Goal: Submit feedback/report problem: Submit feedback/report problem

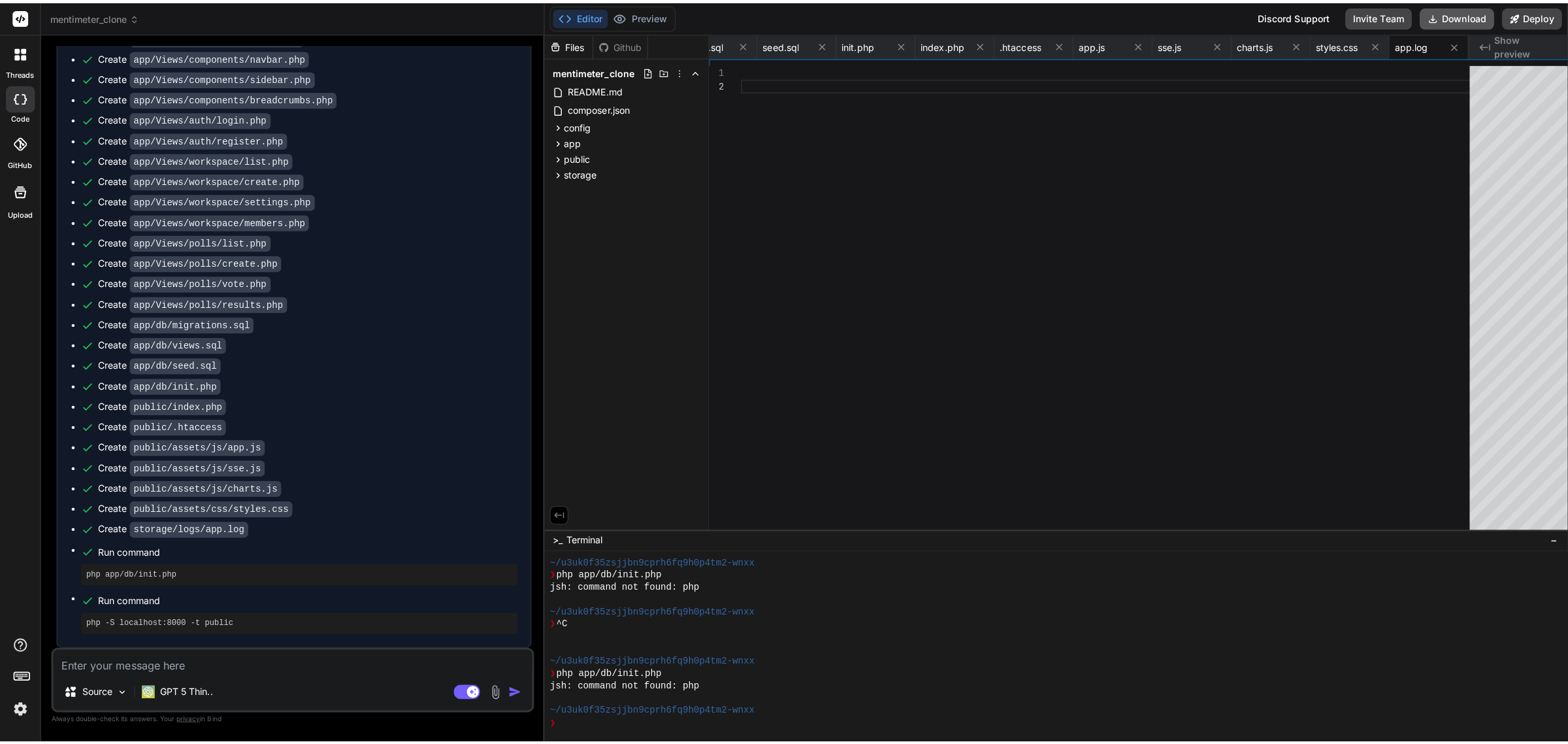
scroll to position [0, 3831]
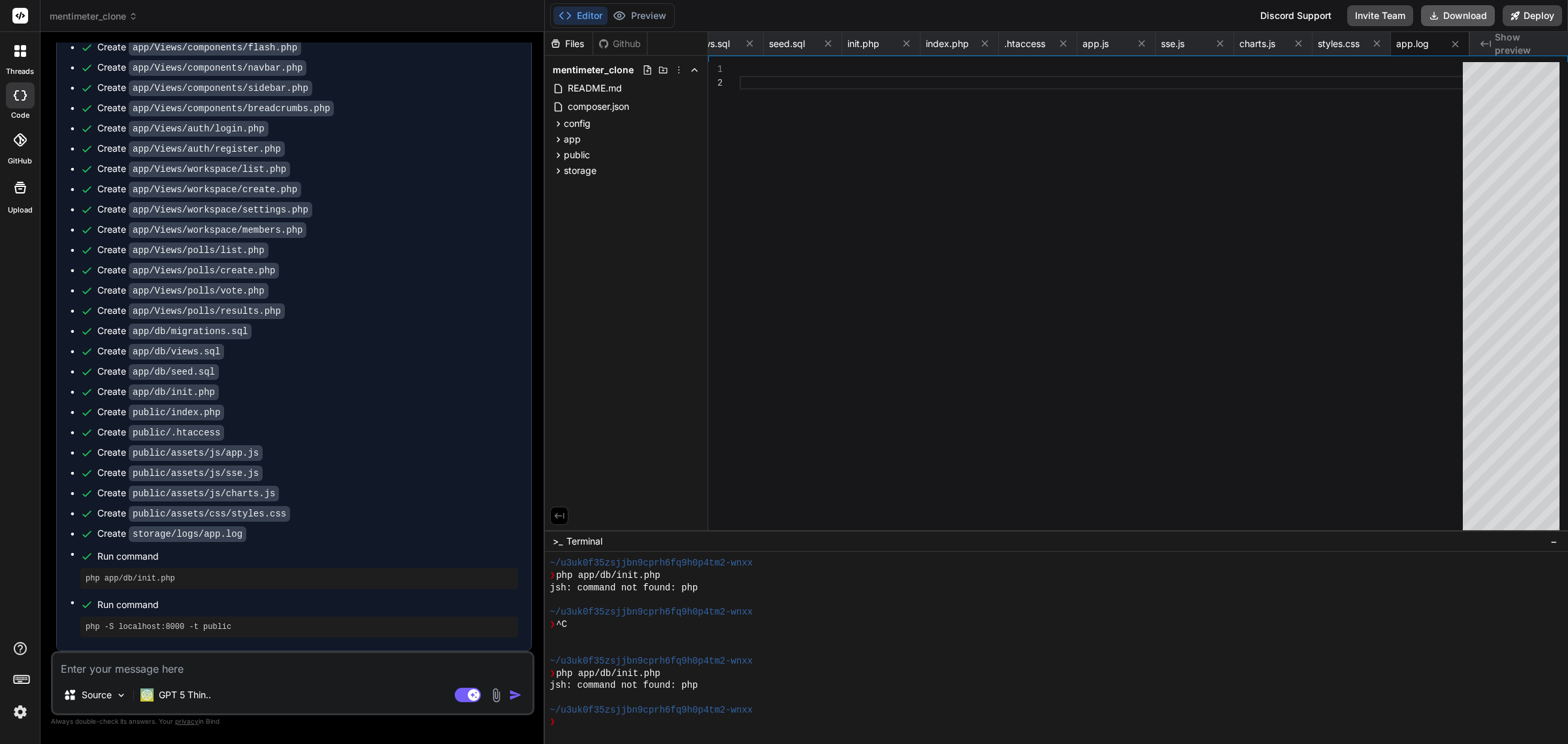
click at [1458, 17] on button "Download" at bounding box center [1458, 16] width 74 height 21
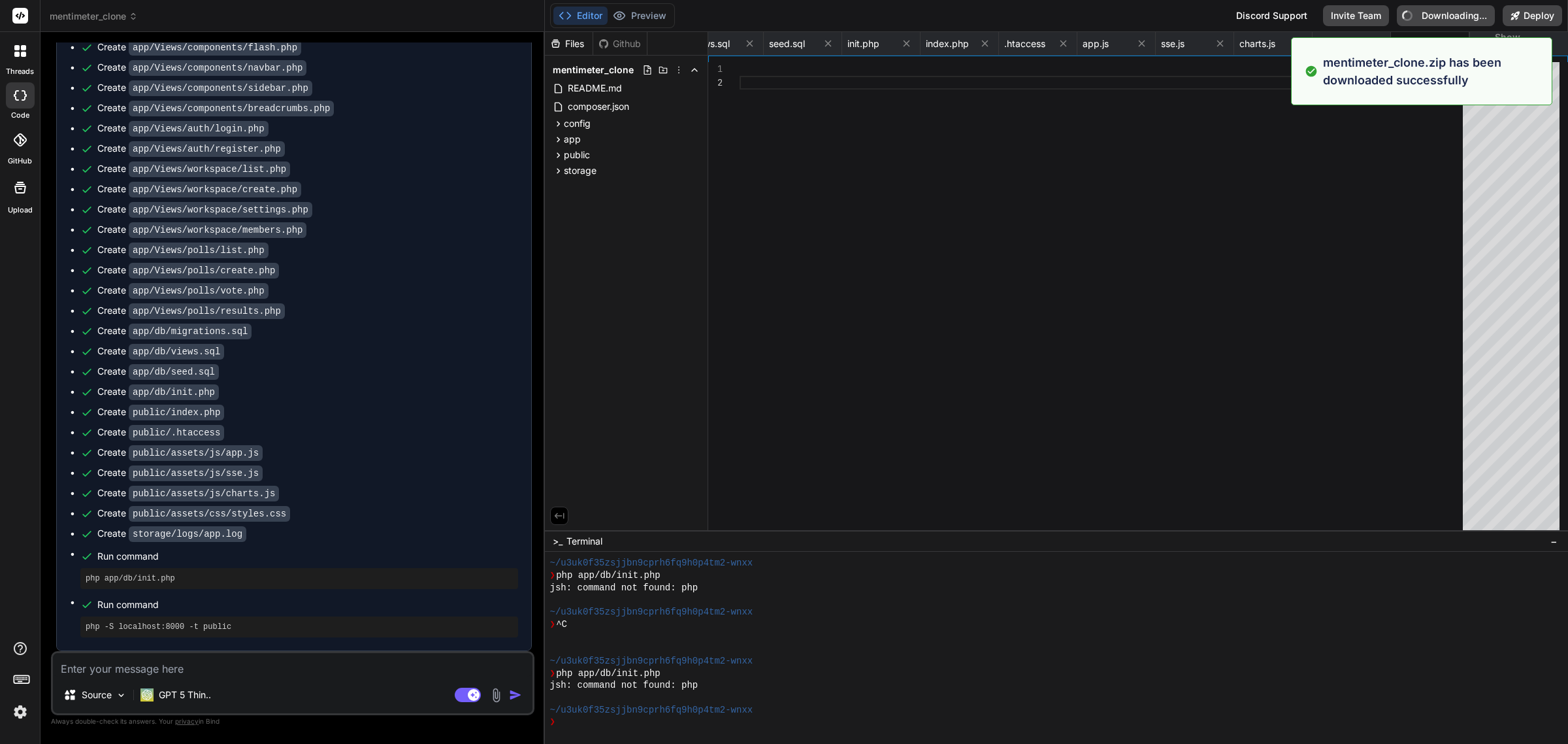
type textarea "x"
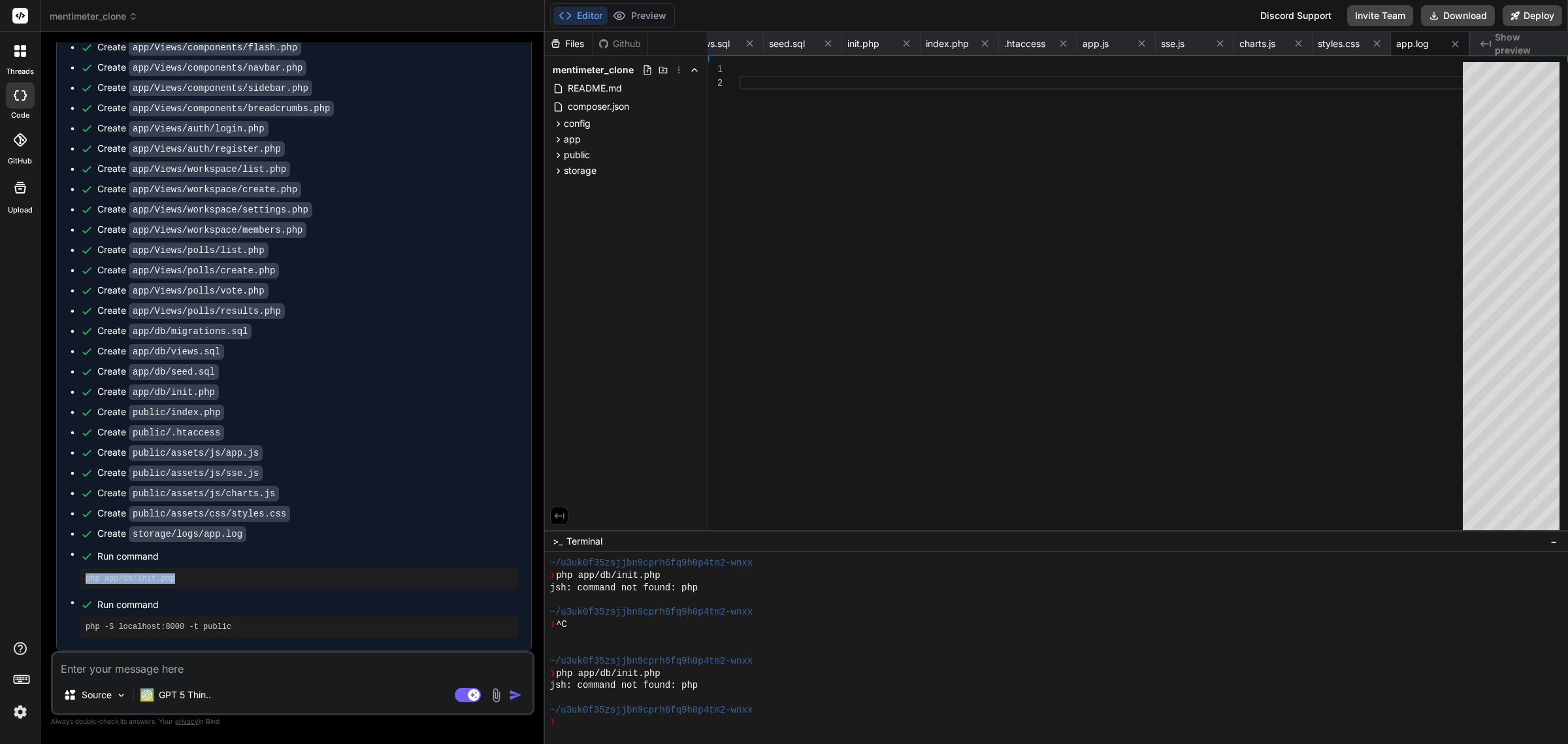
drag, startPoint x: 185, startPoint y: 583, endPoint x: 83, endPoint y: 583, distance: 102.0
click at [83, 583] on div "php app/db/init.php" at bounding box center [299, 578] width 438 height 21
copy pre "php app/db/init.php"
drag, startPoint x: 256, startPoint y: 619, endPoint x: 57, endPoint y: 627, distance: 199.2
click at [57, 627] on div "Create README.md Create composer.json Create config/app.php Create config/datab…" at bounding box center [294, 65] width 475 height 1170
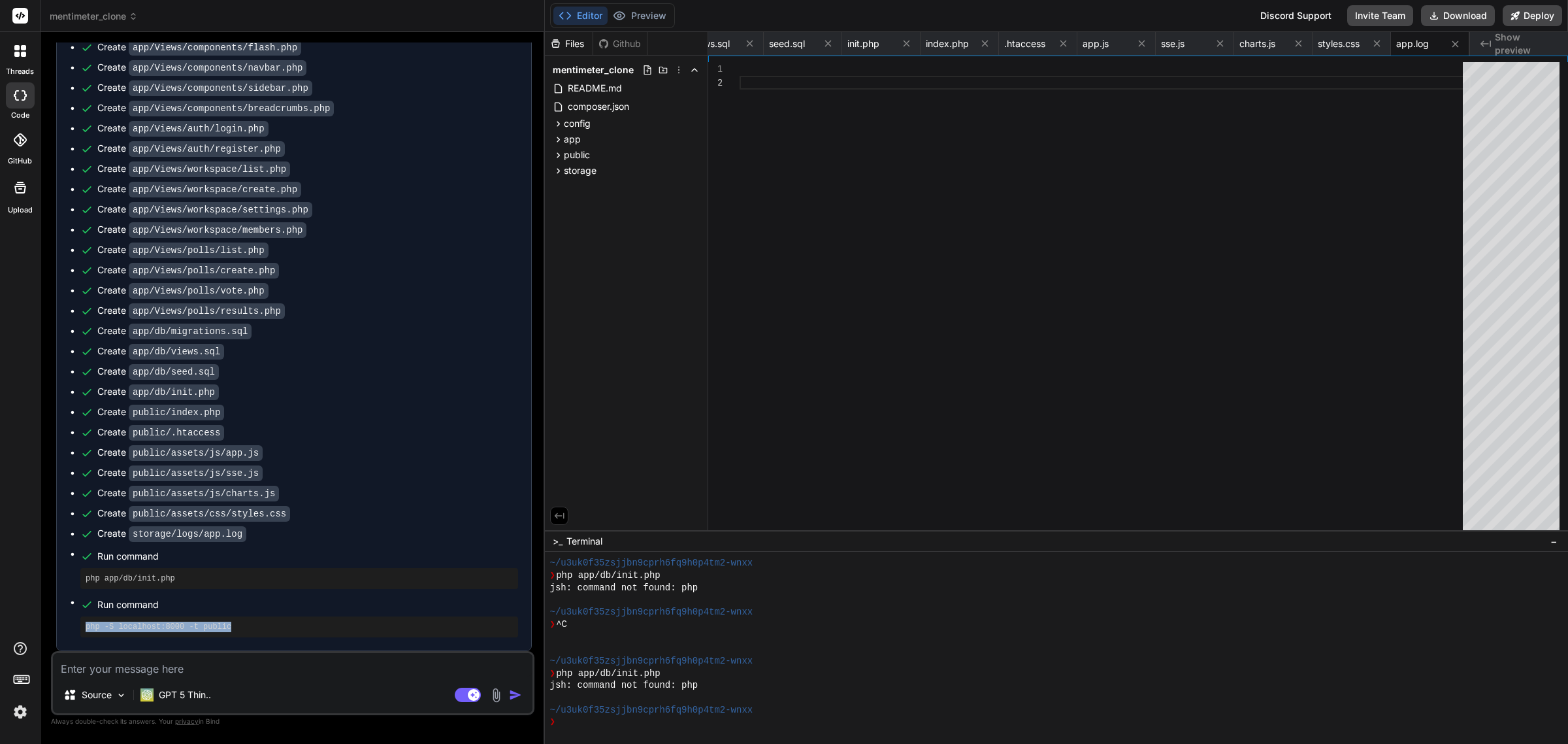
copy pre "php -S localhost:8000 -t public"
click at [188, 674] on textarea at bounding box center [292, 665] width 480 height 24
type textarea "I"
type textarea "x"
type textarea "Is"
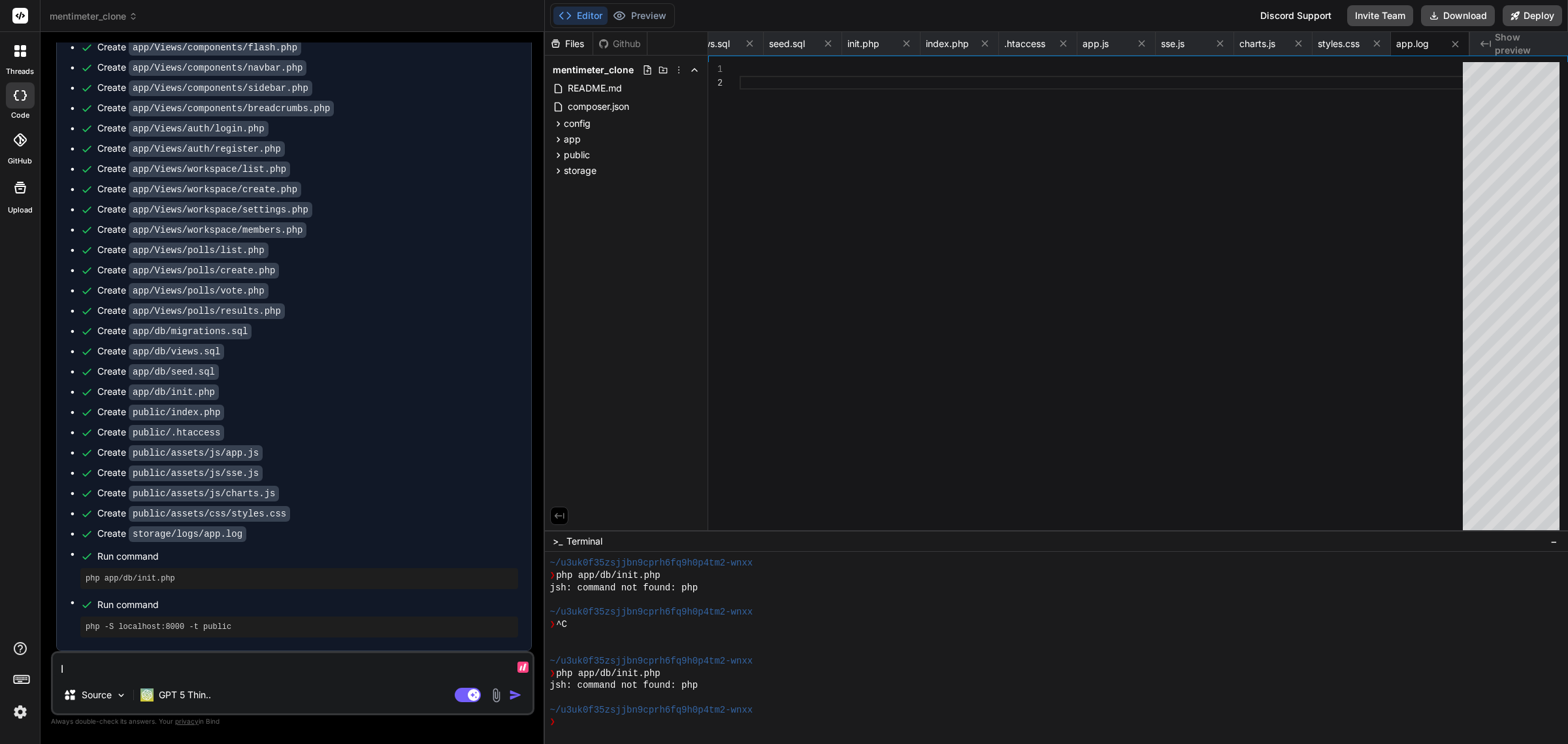
type textarea "x"
type textarea "Iss"
type textarea "x"
type textarea "Issu"
type textarea "x"
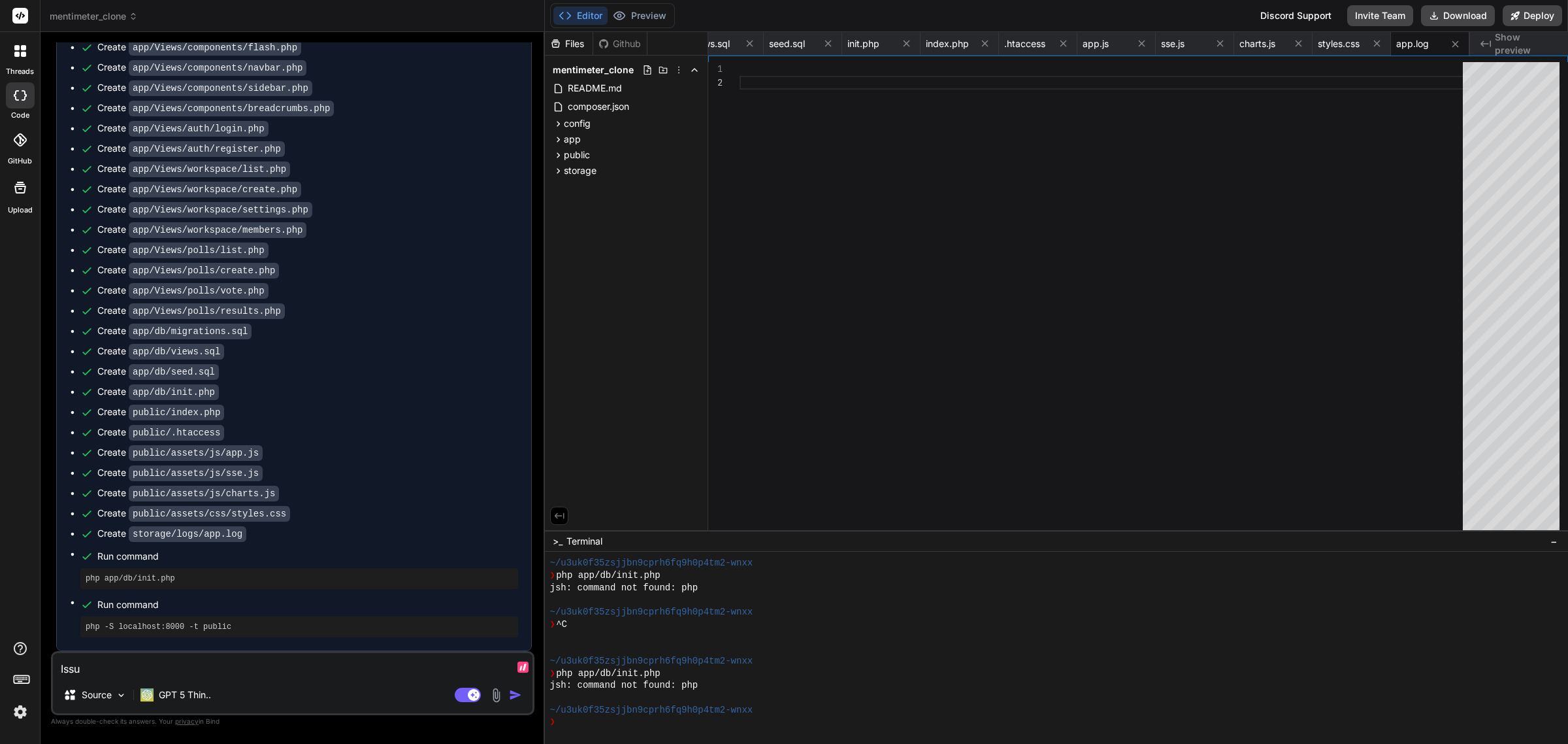
type textarea "Issue"
type textarea "x"
type textarea "Issue."
type textarea "x"
type textarea "Issue"
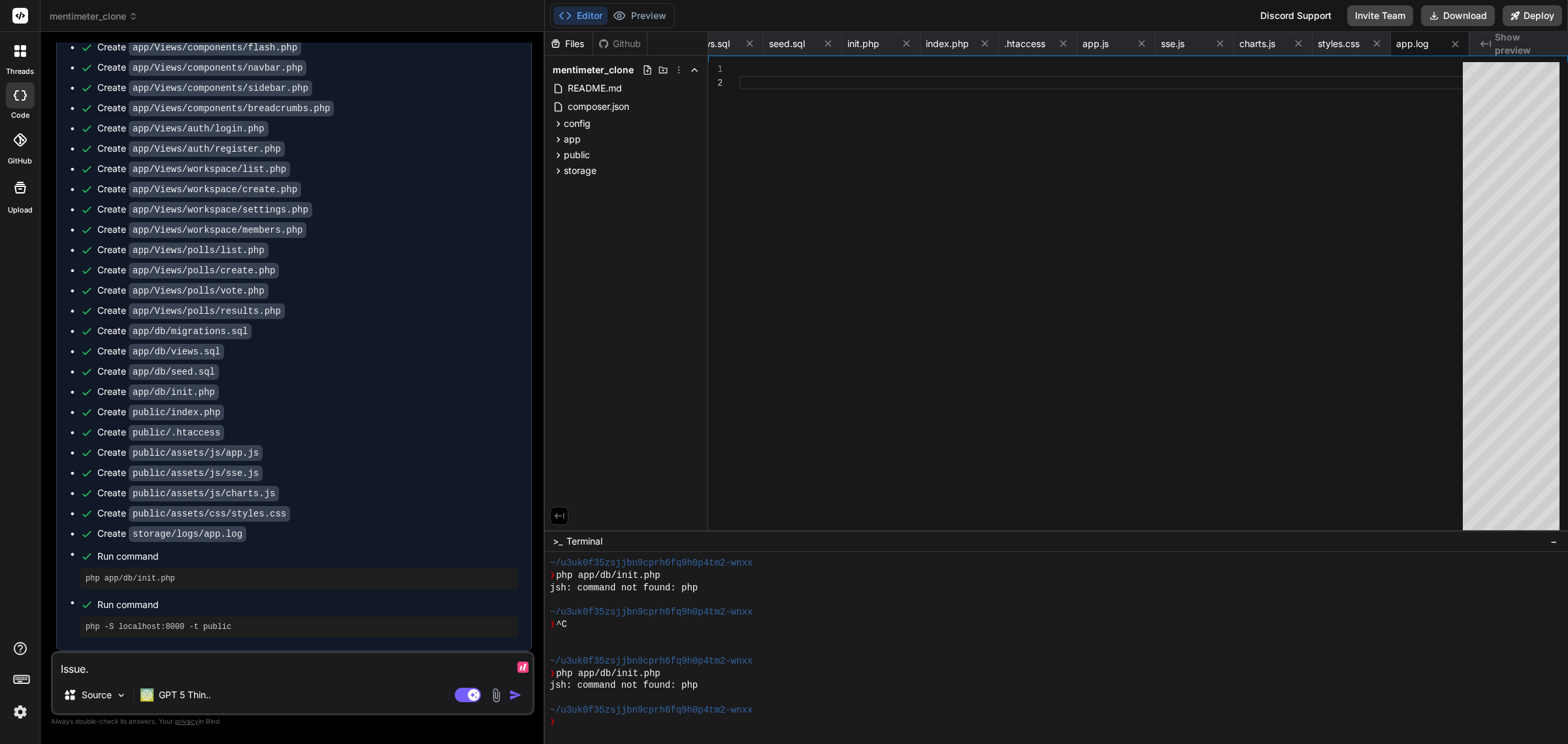
type textarea "x"
type textarea "Issue:"
type textarea "x"
type textarea "Issue:"
type textarea "x"
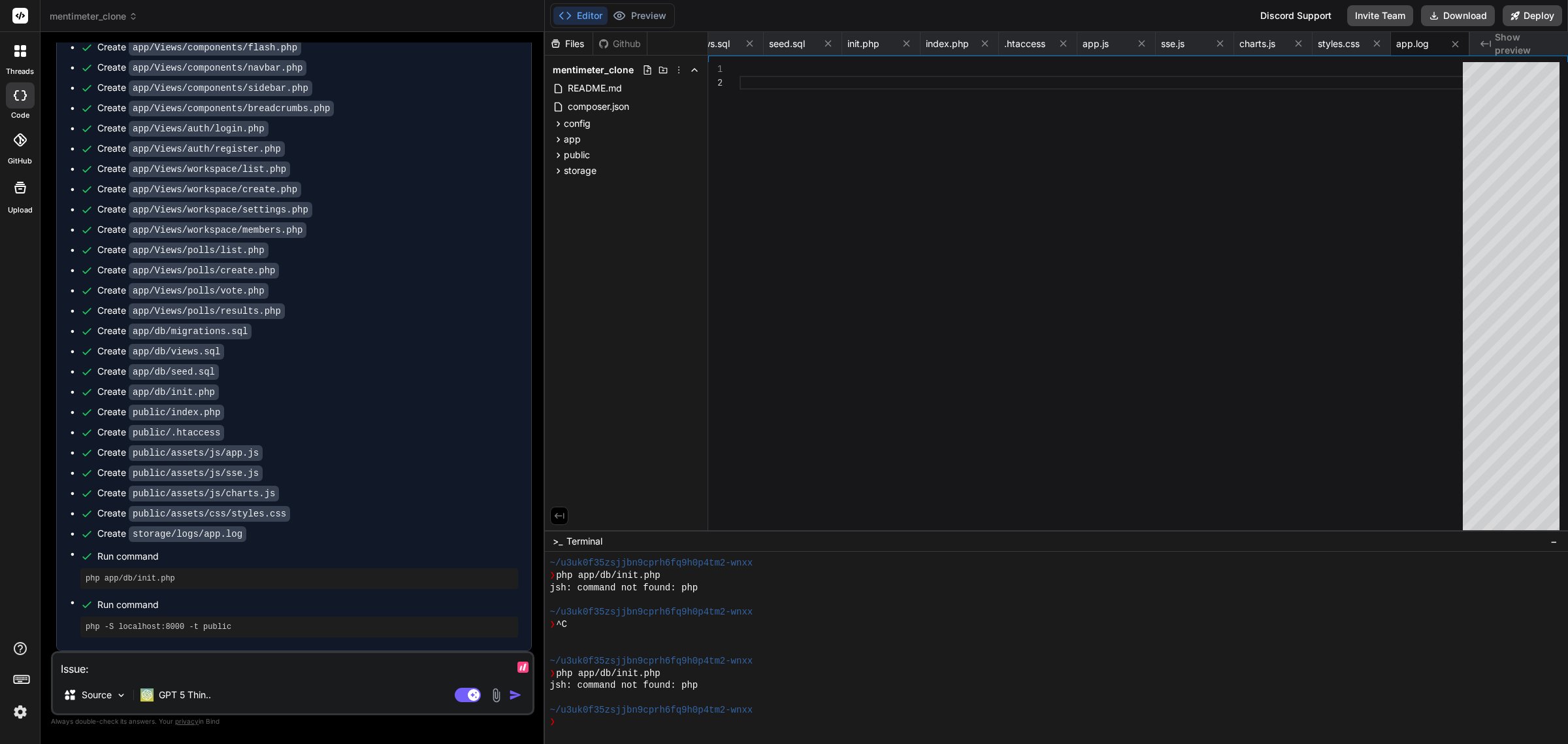
type textarea "Issue: I"
type textarea "x"
type textarea "Issue: I"
type textarea "x"
type textarea "Issue: I s"
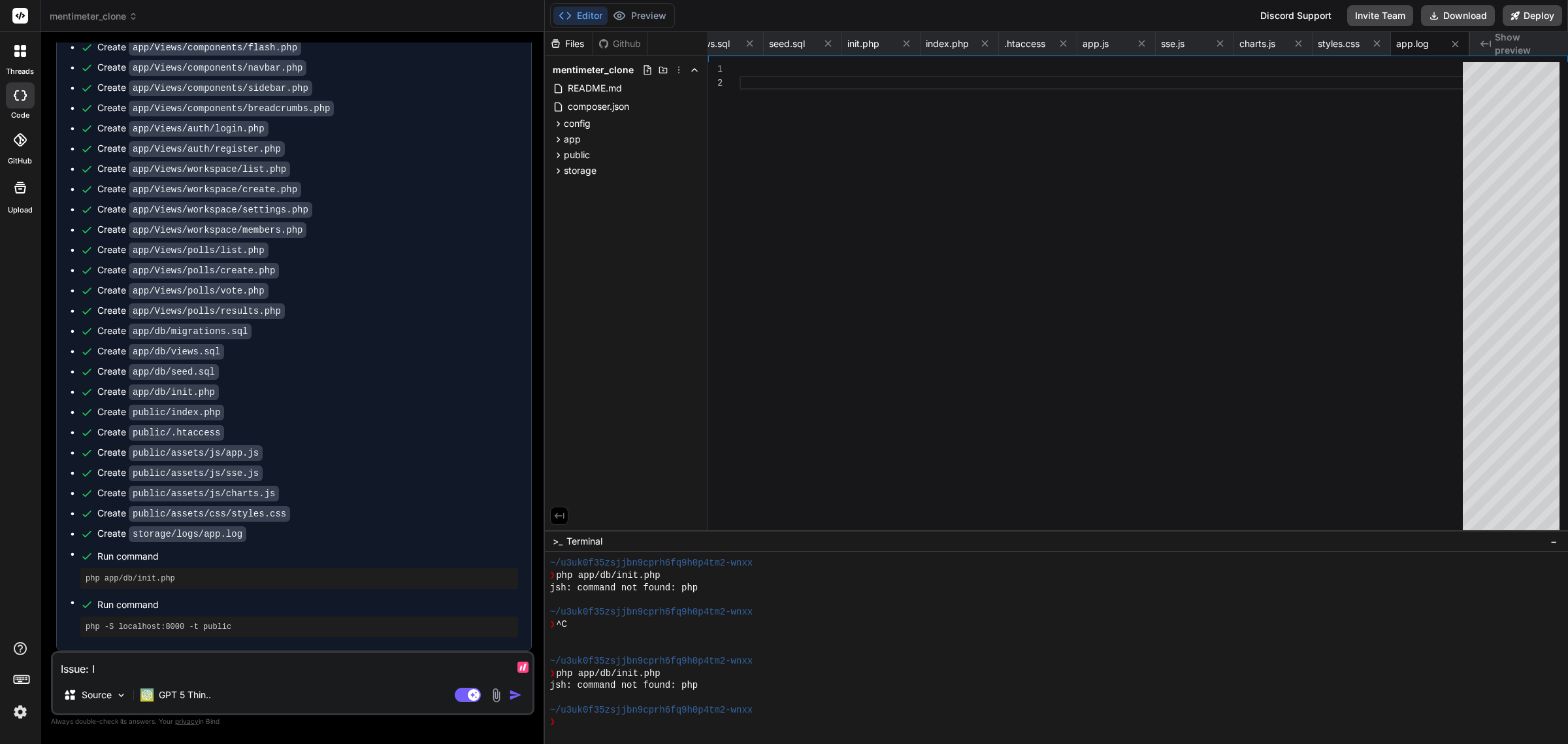
type textarea "x"
type textarea "Issue: I sh"
type textarea "x"
type textarea "Issue: I sho"
type textarea "x"
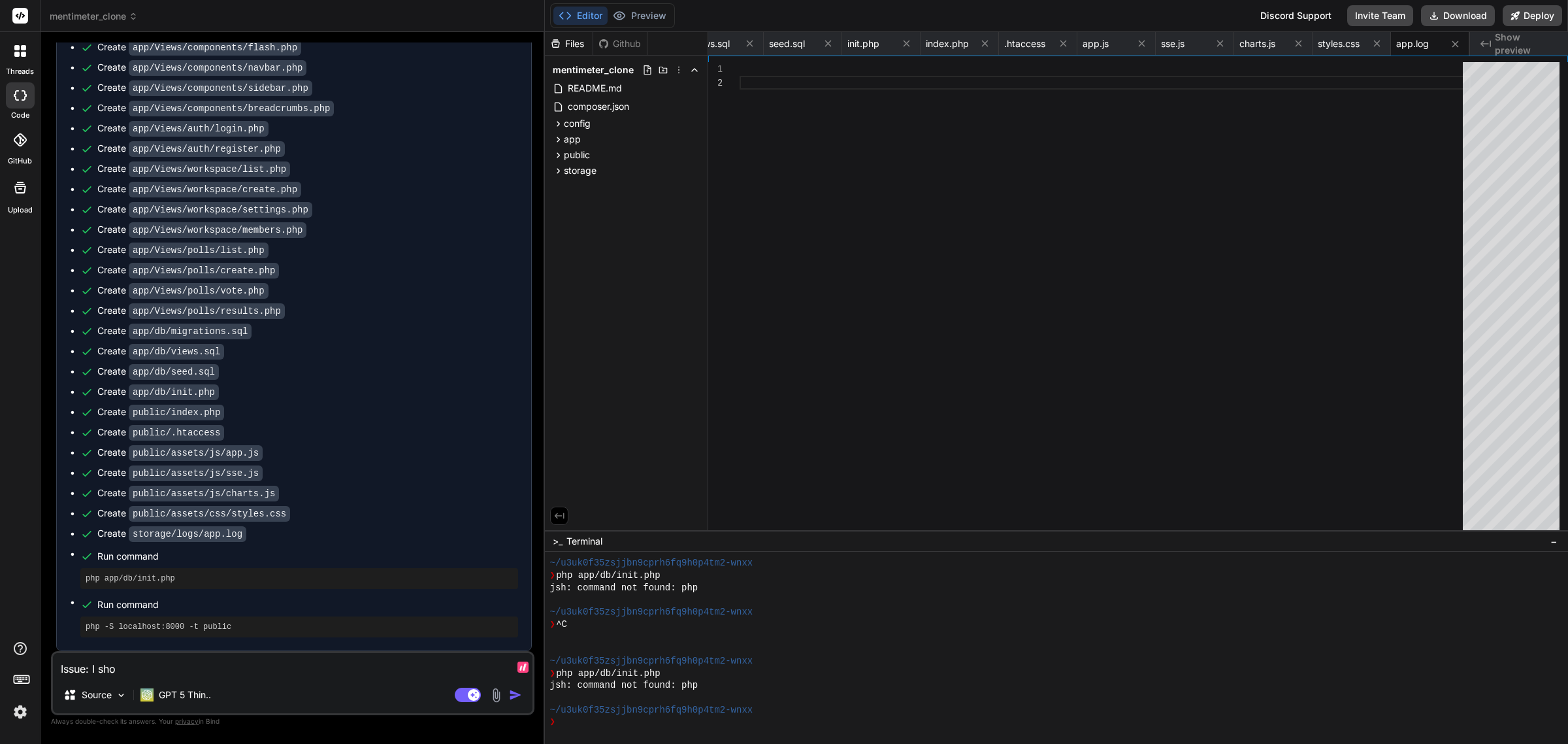
type textarea "Issue: I shou"
type textarea "x"
type textarea "Issue: I shoul"
type textarea "x"
type textarea "Issue: I should"
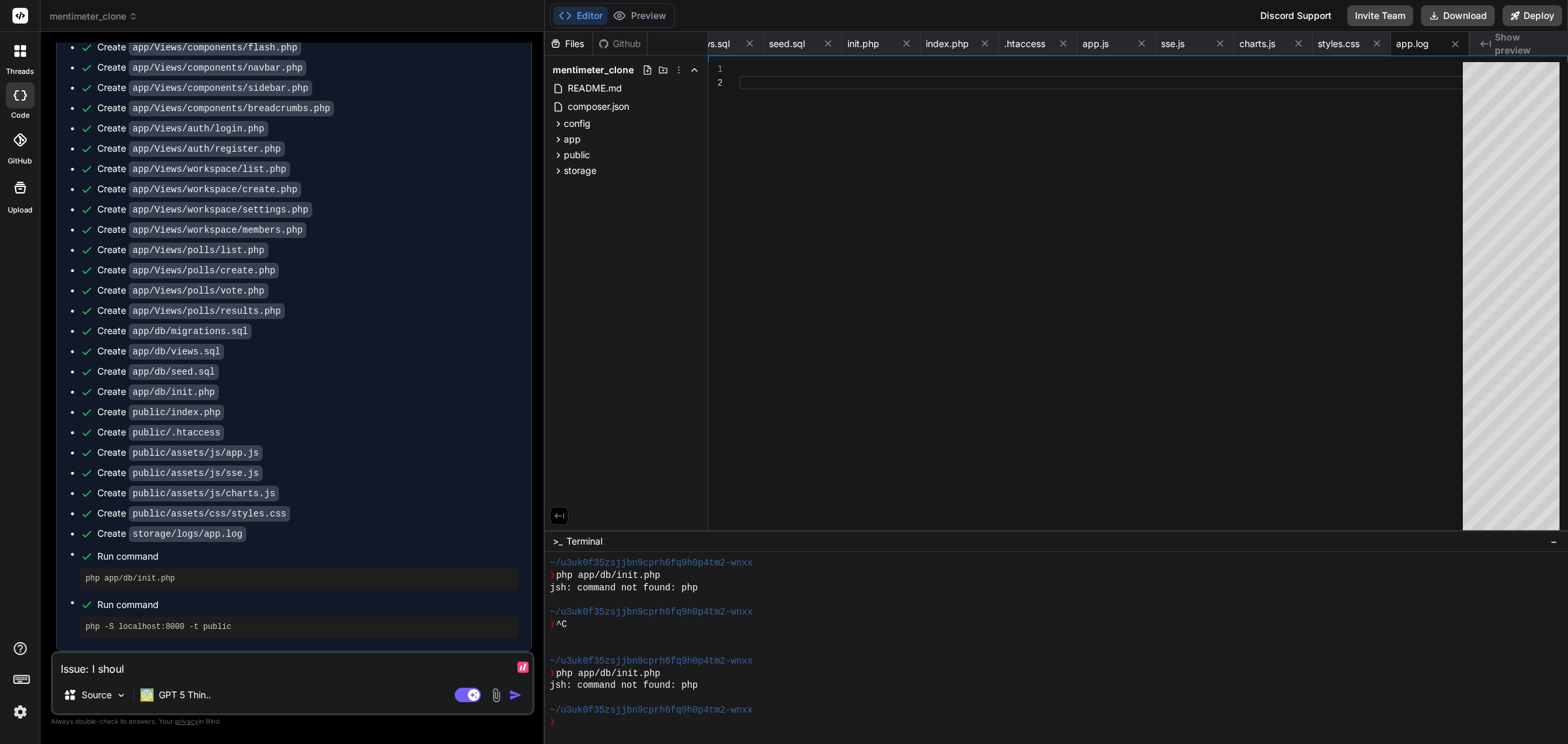
type textarea "x"
type textarea "Issue: I should"
type textarea "x"
type textarea "Issue: I should b"
type textarea "x"
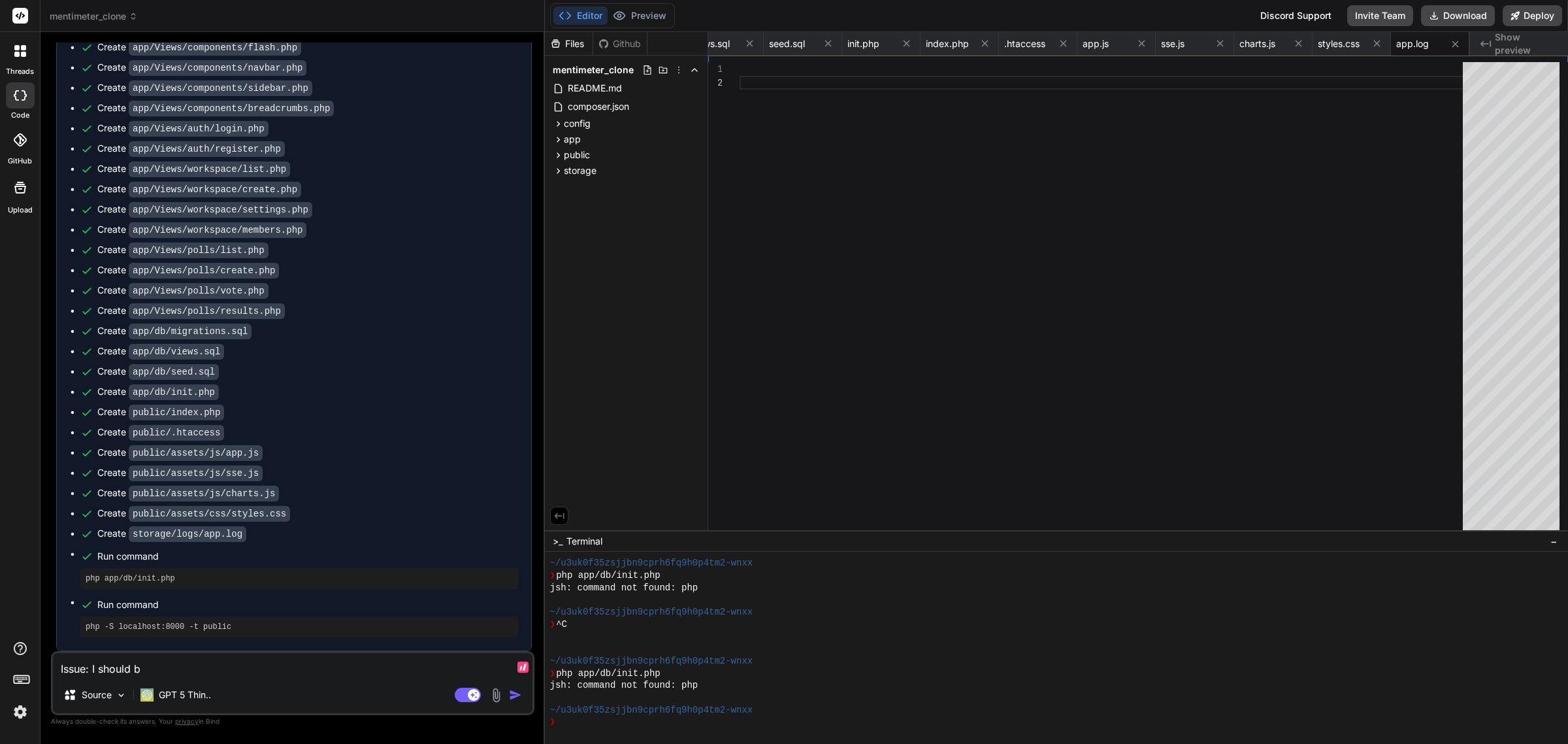
type textarea "Issue: I should be"
type textarea "x"
type textarea "Issue: I should be"
type textarea "x"
type textarea "Issue: I should be a"
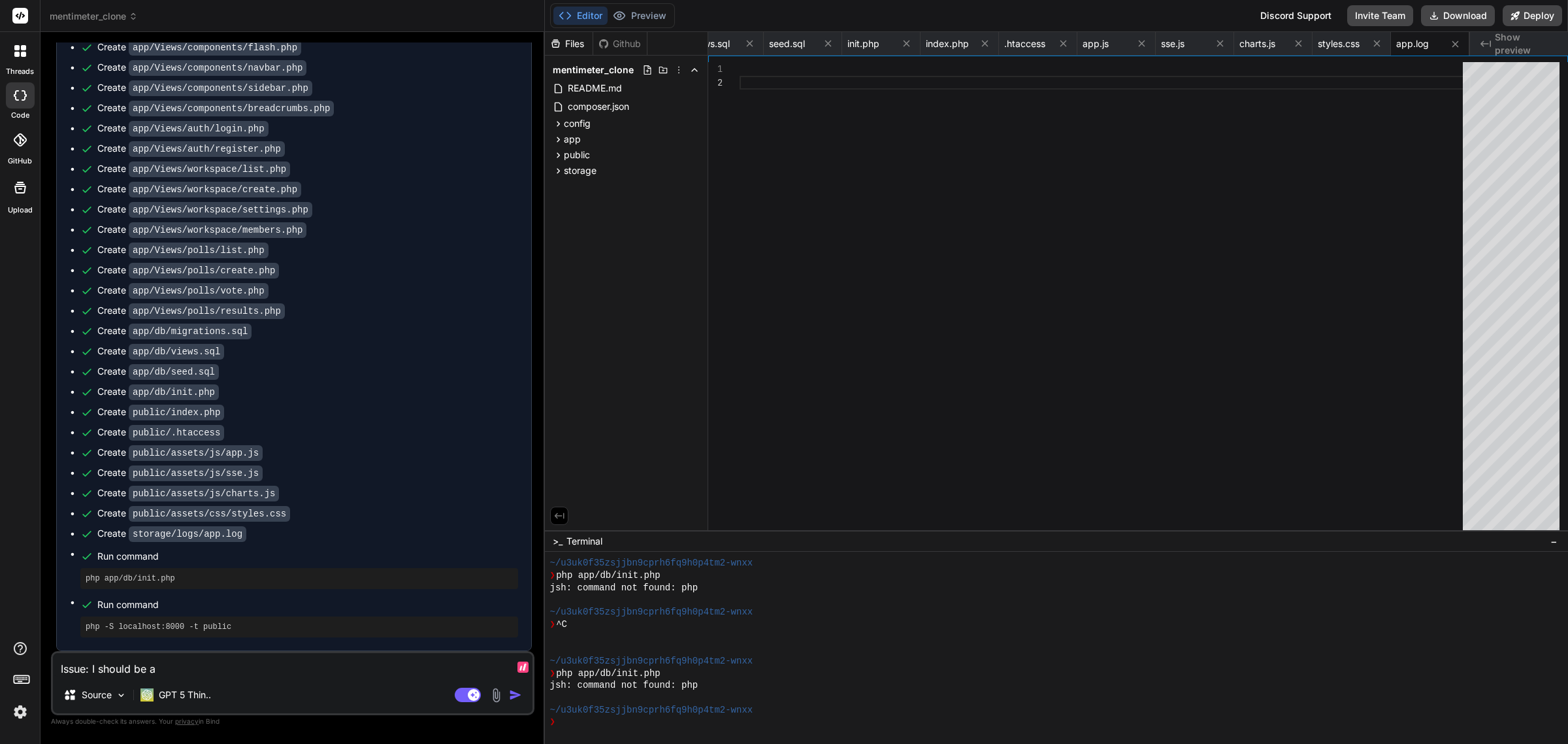
type textarea "x"
type textarea "Issue: I should be ab"
type textarea "x"
type textarea "Issue: I should be abl"
type textarea "x"
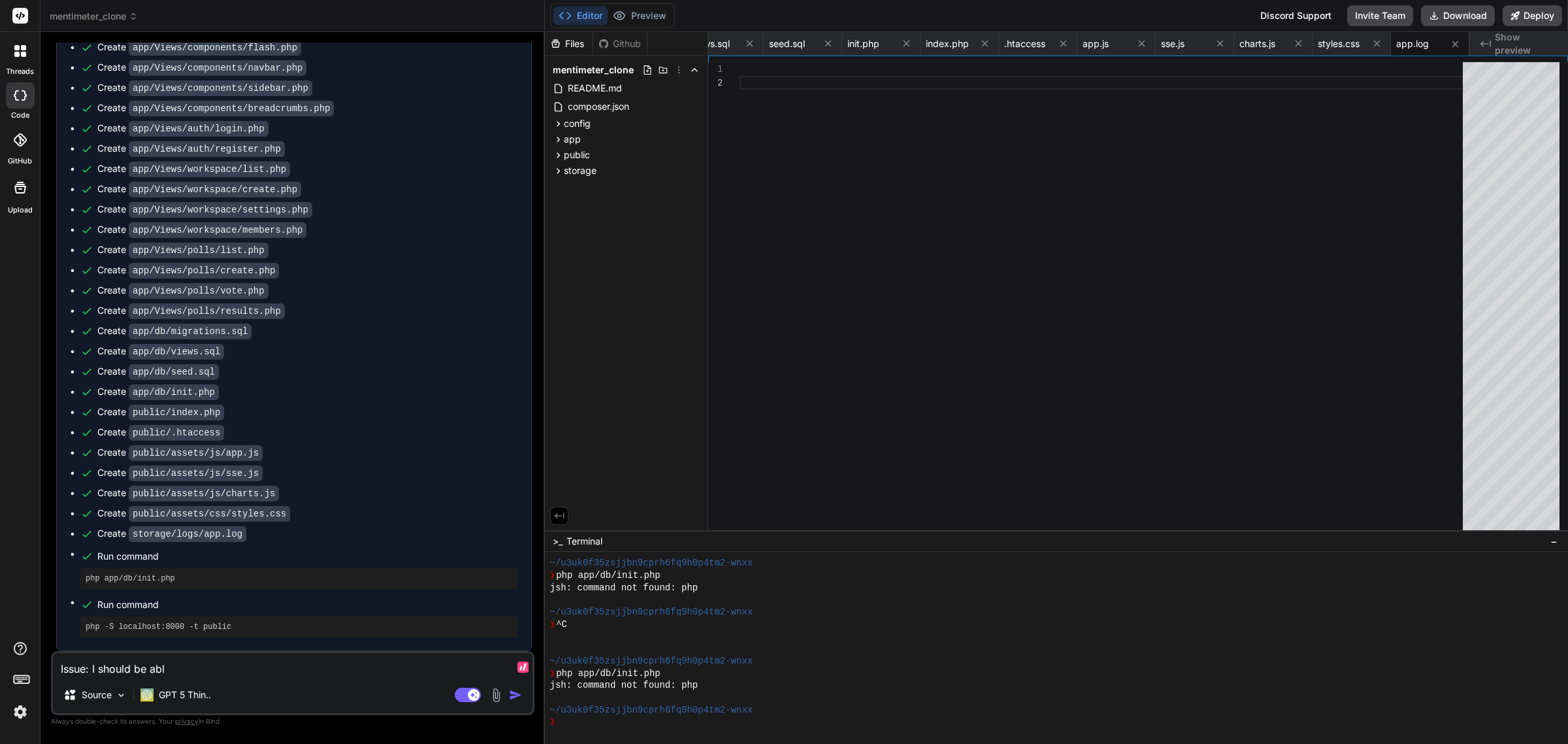
type textarea "Issue: I should be able"
type textarea "x"
type textarea "Issue: I should be able"
type textarea "x"
type textarea "Issue: I should be able t"
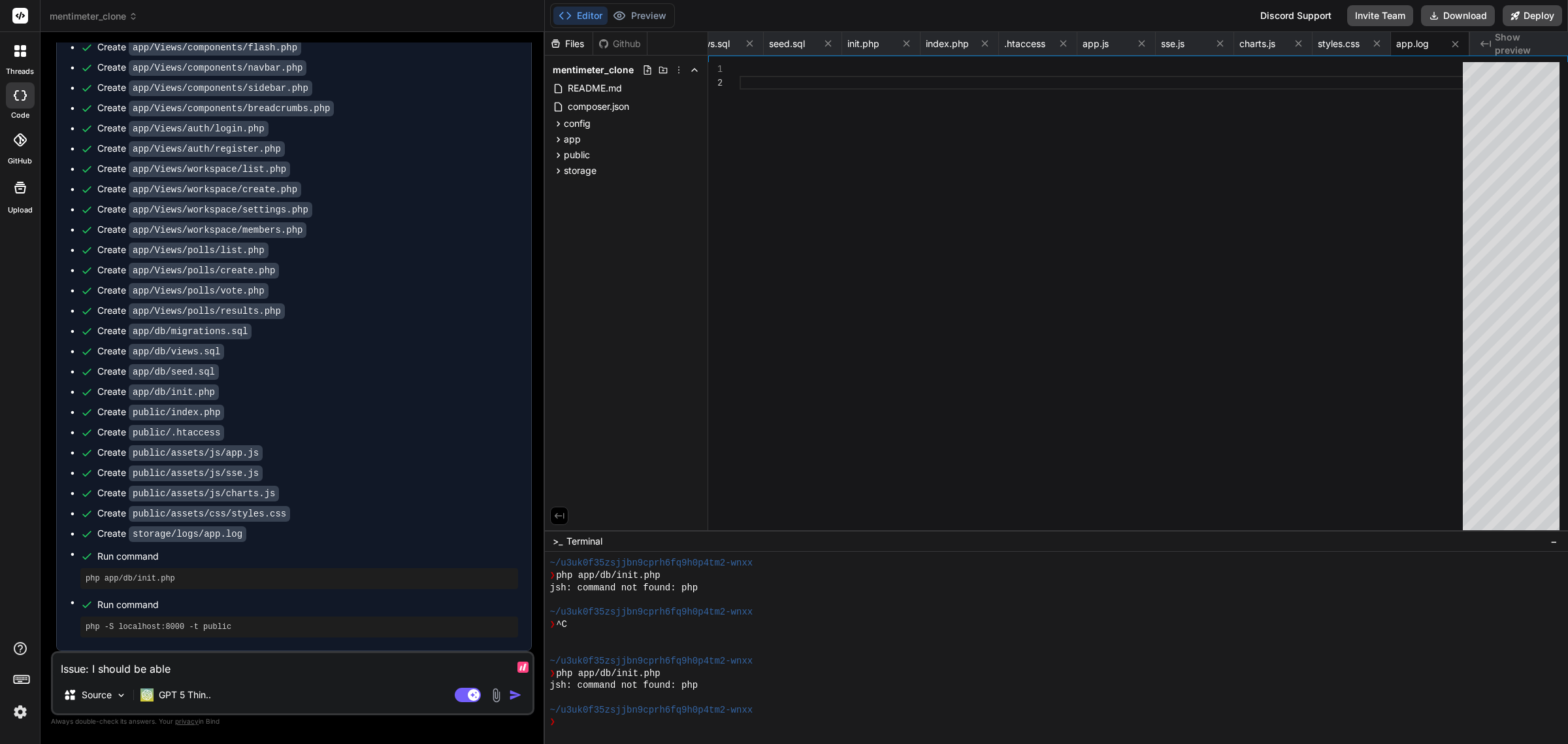
type textarea "x"
type textarea "Issue: I should be able to"
type textarea "x"
type textarea "Issue: I should be able to"
type textarea "x"
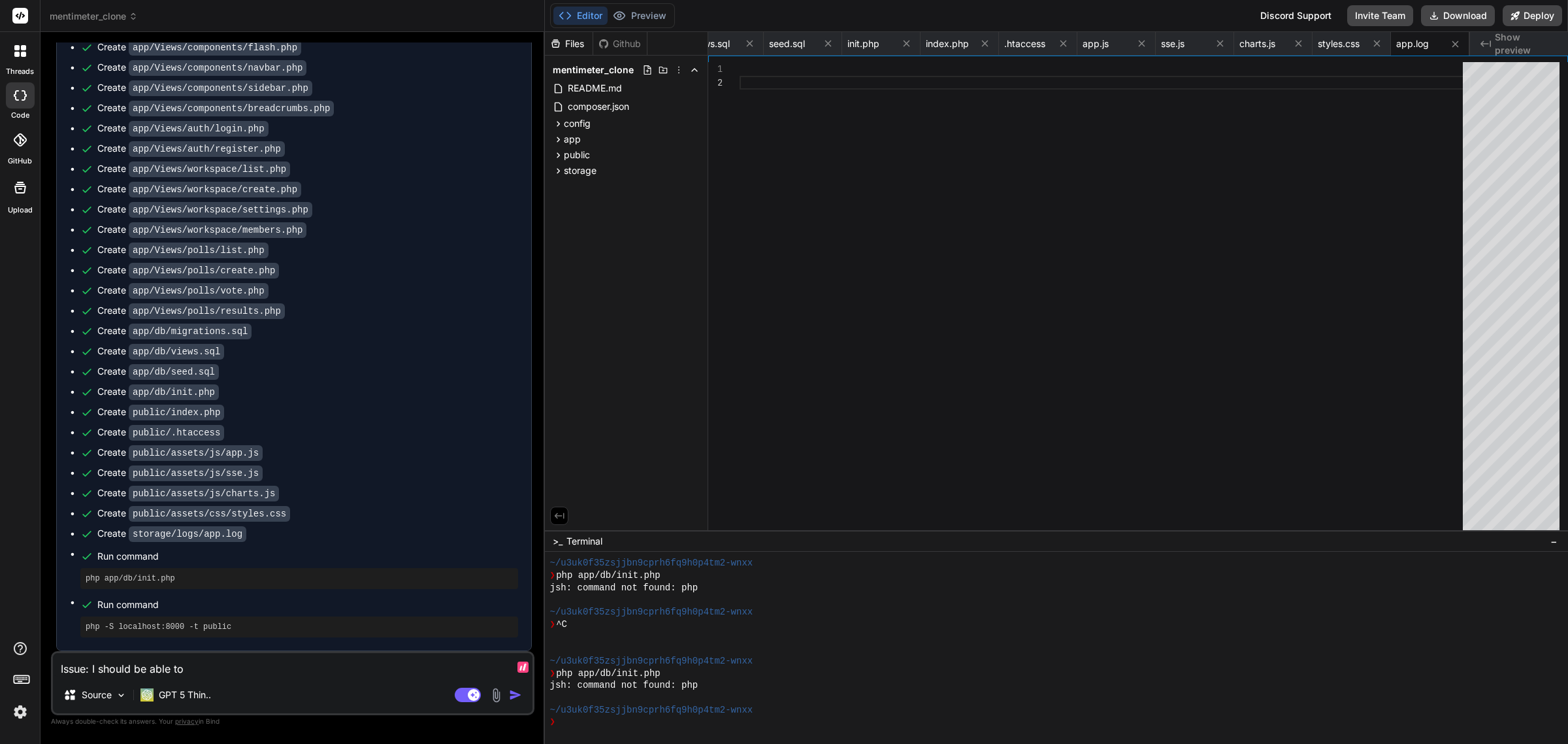
type textarea "Issue: I should be able to a"
type textarea "x"
type textarea "Issue: I should be able to ad"
type textarea "x"
type textarea "Issue: I should be able to add"
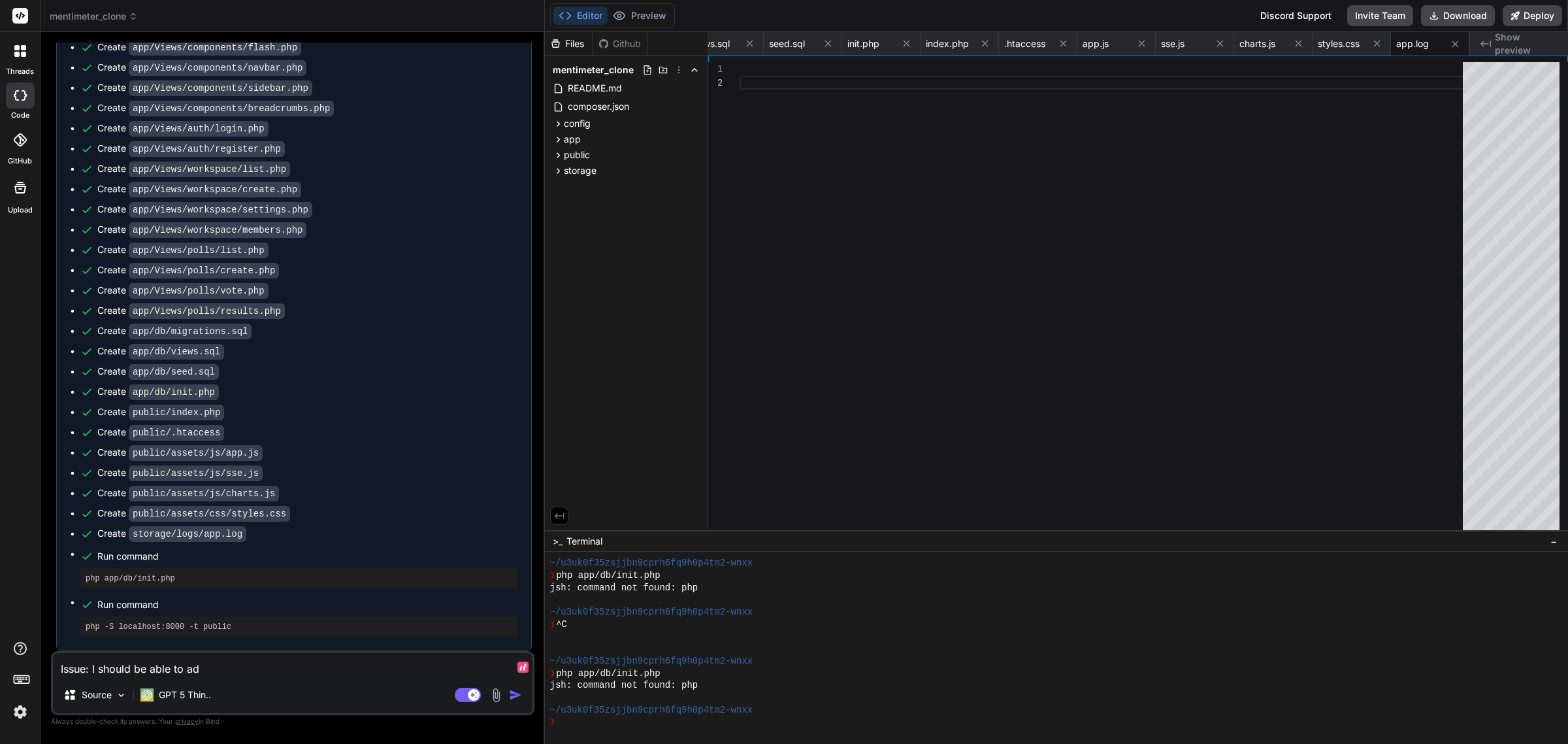
type textarea "x"
type textarea "Issue: I should be able to add"
type textarea "x"
type textarea "Issue: I should be able to add m"
type textarea "x"
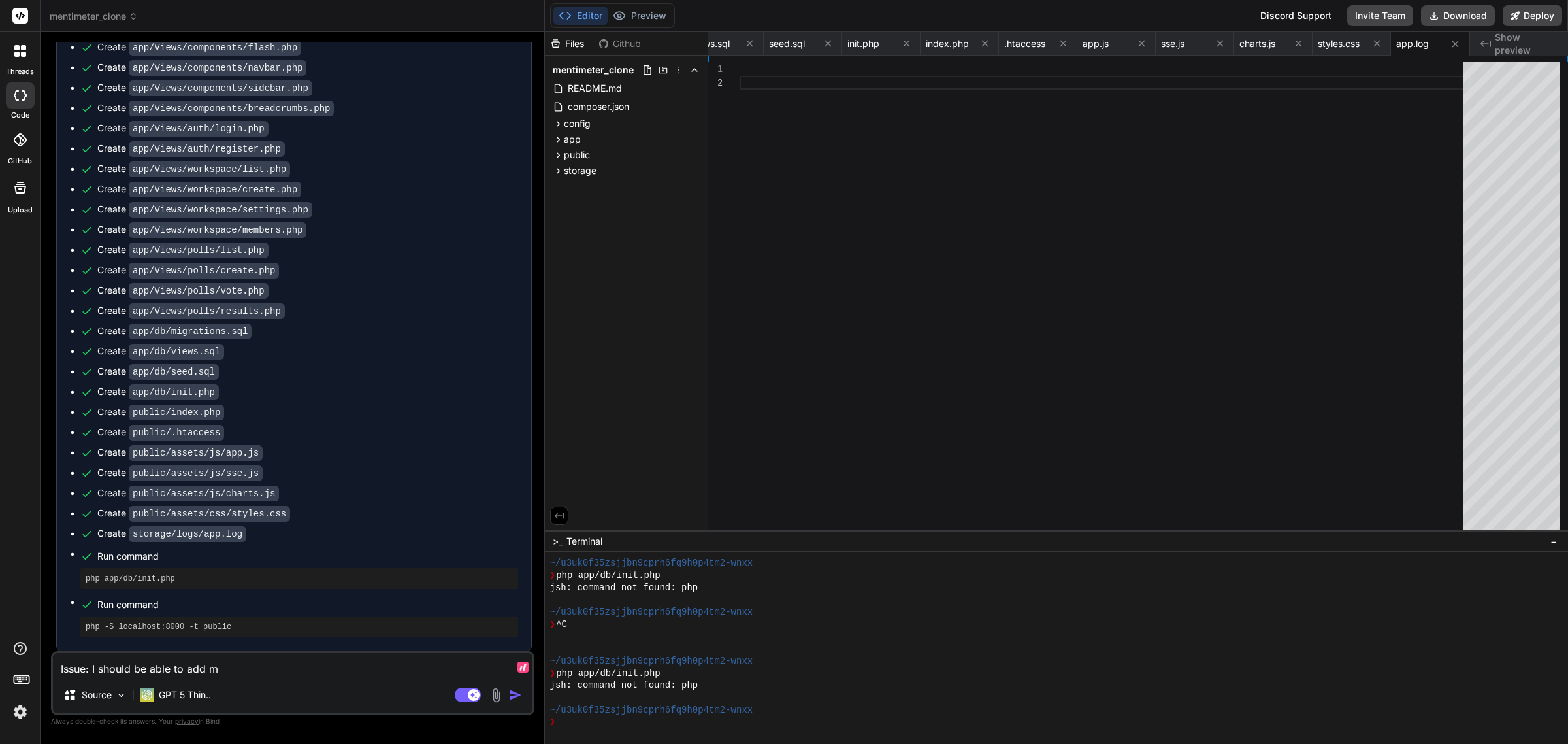
type textarea "Issue: I should be able to add mu"
type textarea "x"
type textarea "Issue: I should be able to add mul"
type textarea "x"
type textarea "Issue: I should be able to add mult"
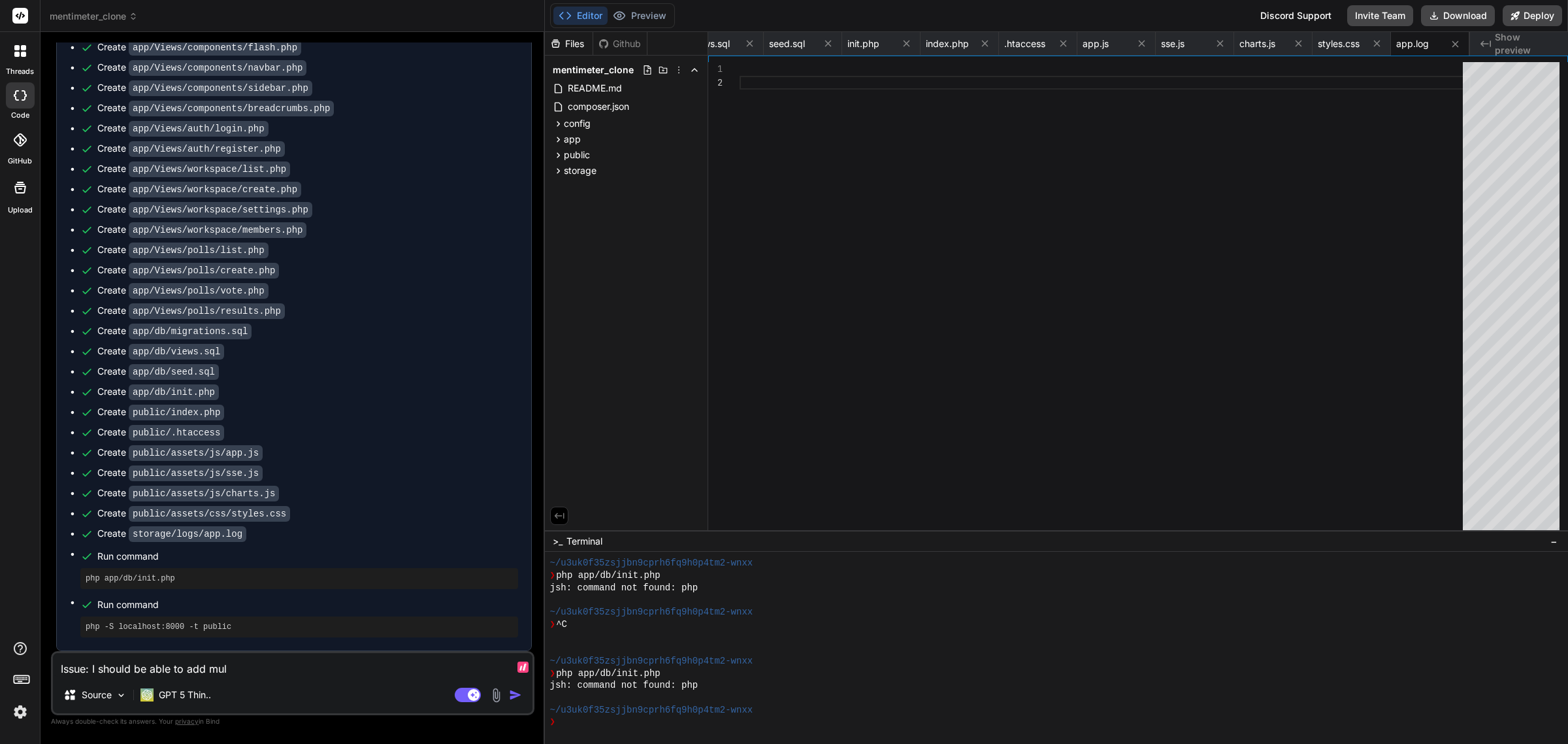
type textarea "x"
type textarea "Issue: I should be able to add multi"
type textarea "x"
type textarea "Issue: I should be able to add multip"
type textarea "x"
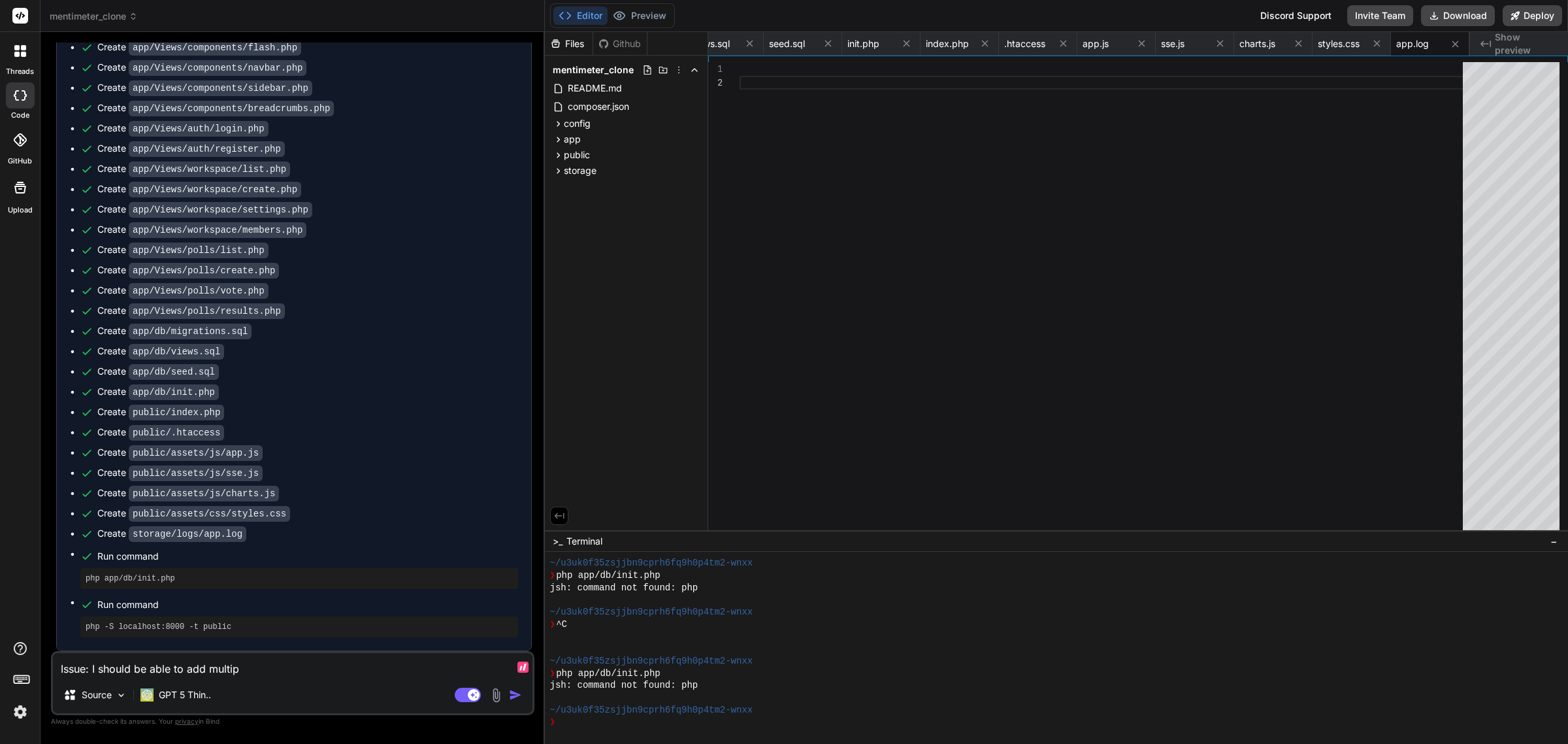
type textarea "Issue: I should be able to add multipl"
type textarea "x"
type textarea "Issue: I should be able to add multiple"
type textarea "x"
type textarea "Issue: I should be able to add multiple"
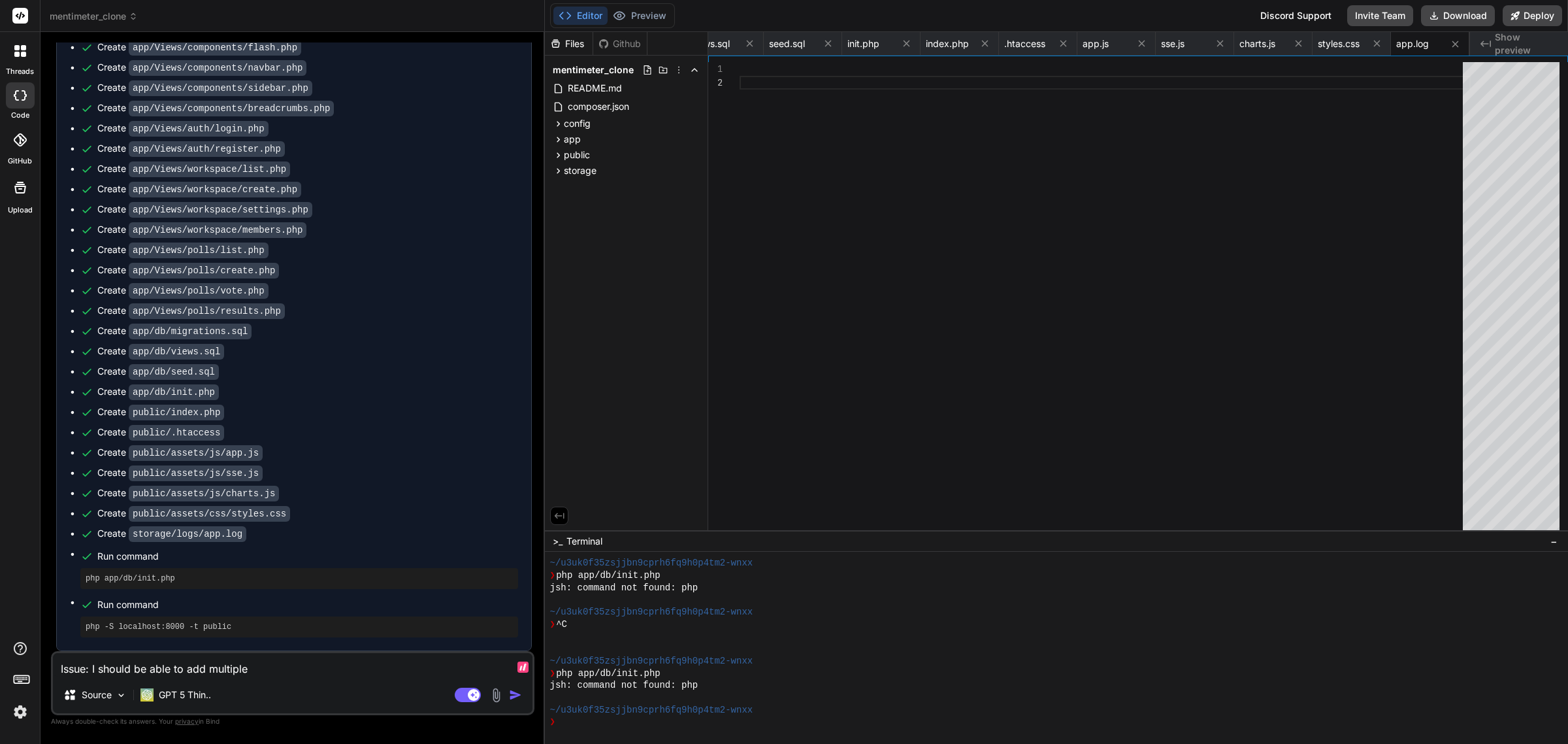
type textarea "x"
type textarea "Issue: I should be able to add multiple q"
type textarea "x"
type textarea "Issue: I should be able to add multiple qu"
type textarea "x"
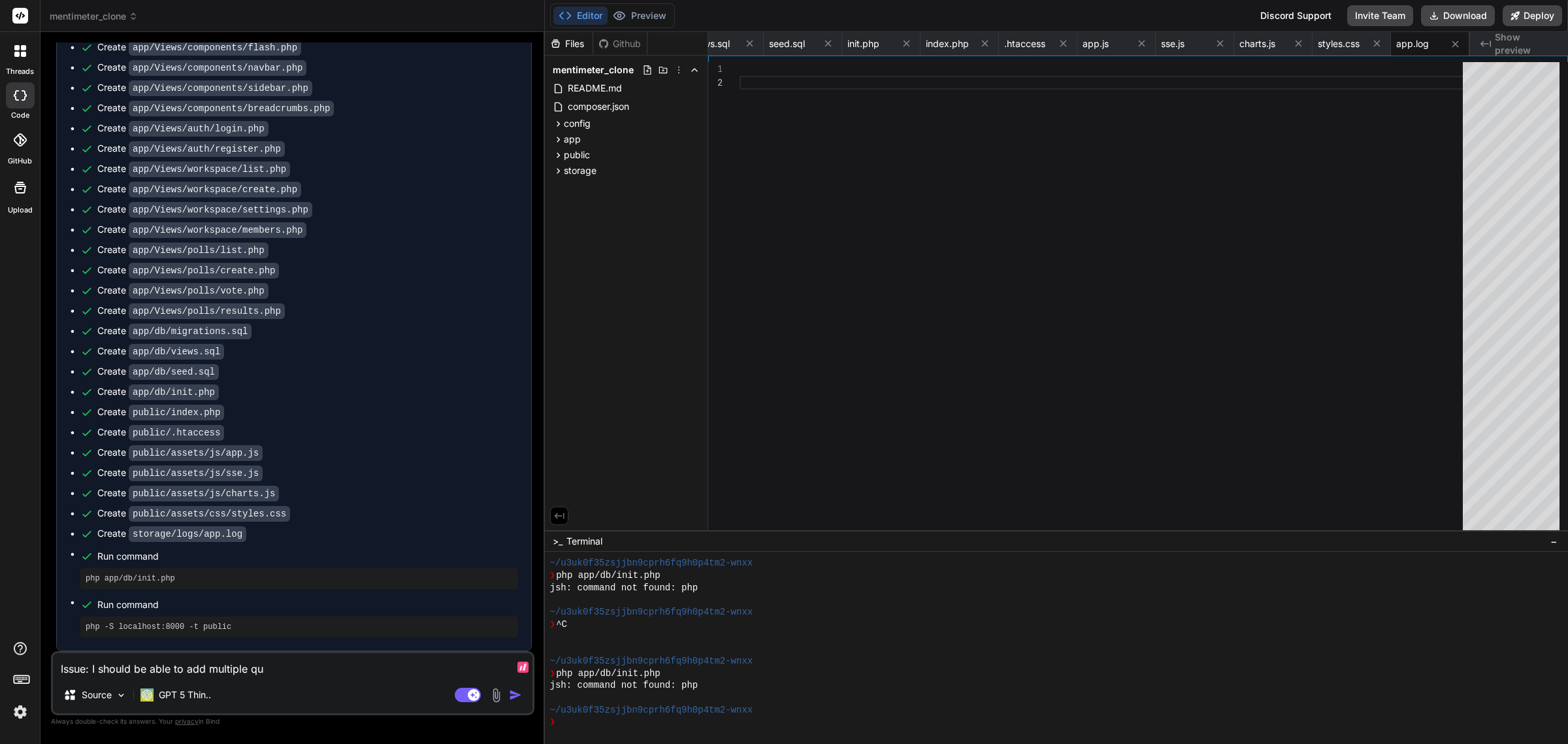
type textarea "Issue: I should be able to add multiple que"
type textarea "x"
type textarea "Issue: I should be able to add multiple ques"
type textarea "x"
type textarea "Issue: I should be able to add multiple quest"
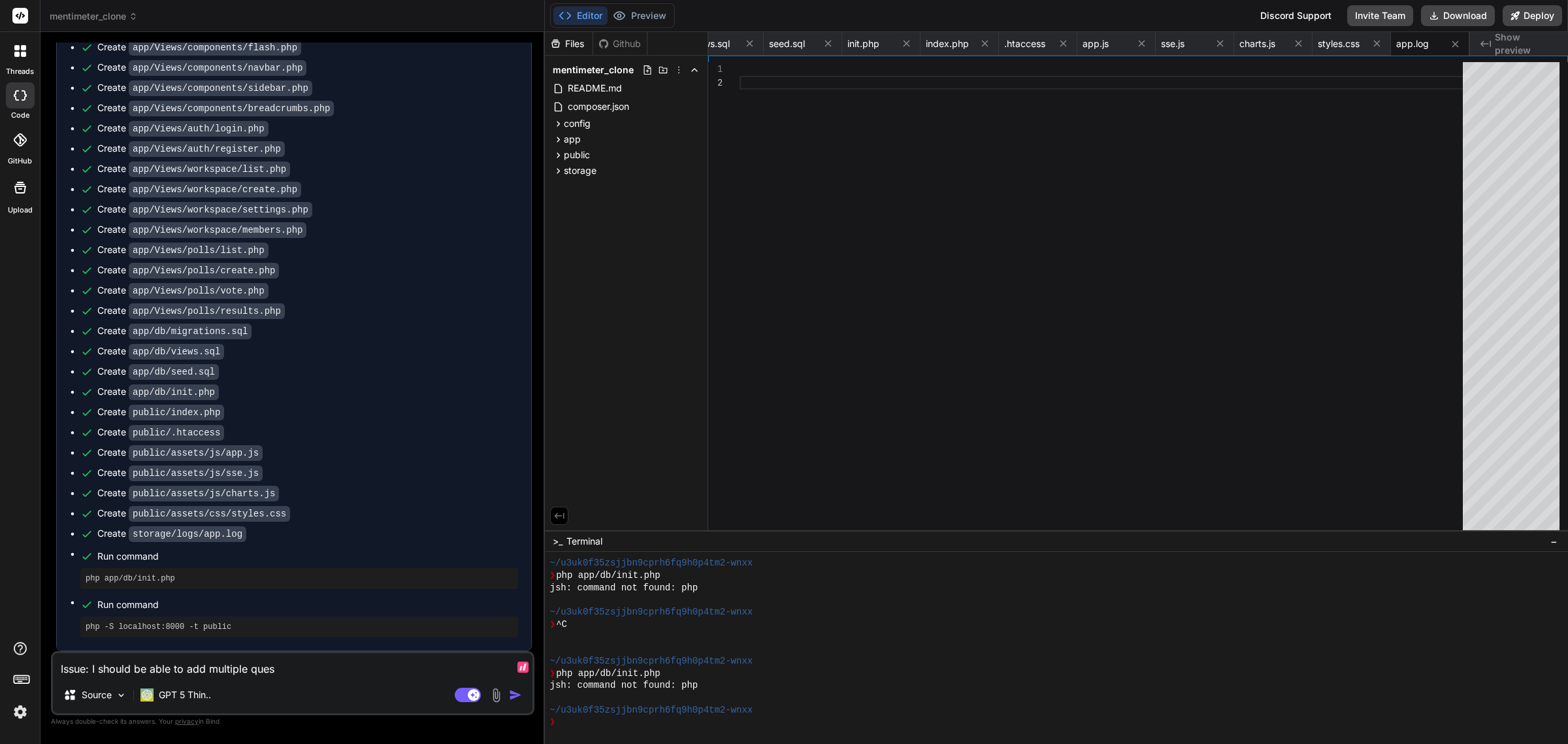
type textarea "x"
type textarea "Issue: I should be able to add multiple questio"
type textarea "x"
type textarea "Issue: I should be able to add multiple question"
type textarea "x"
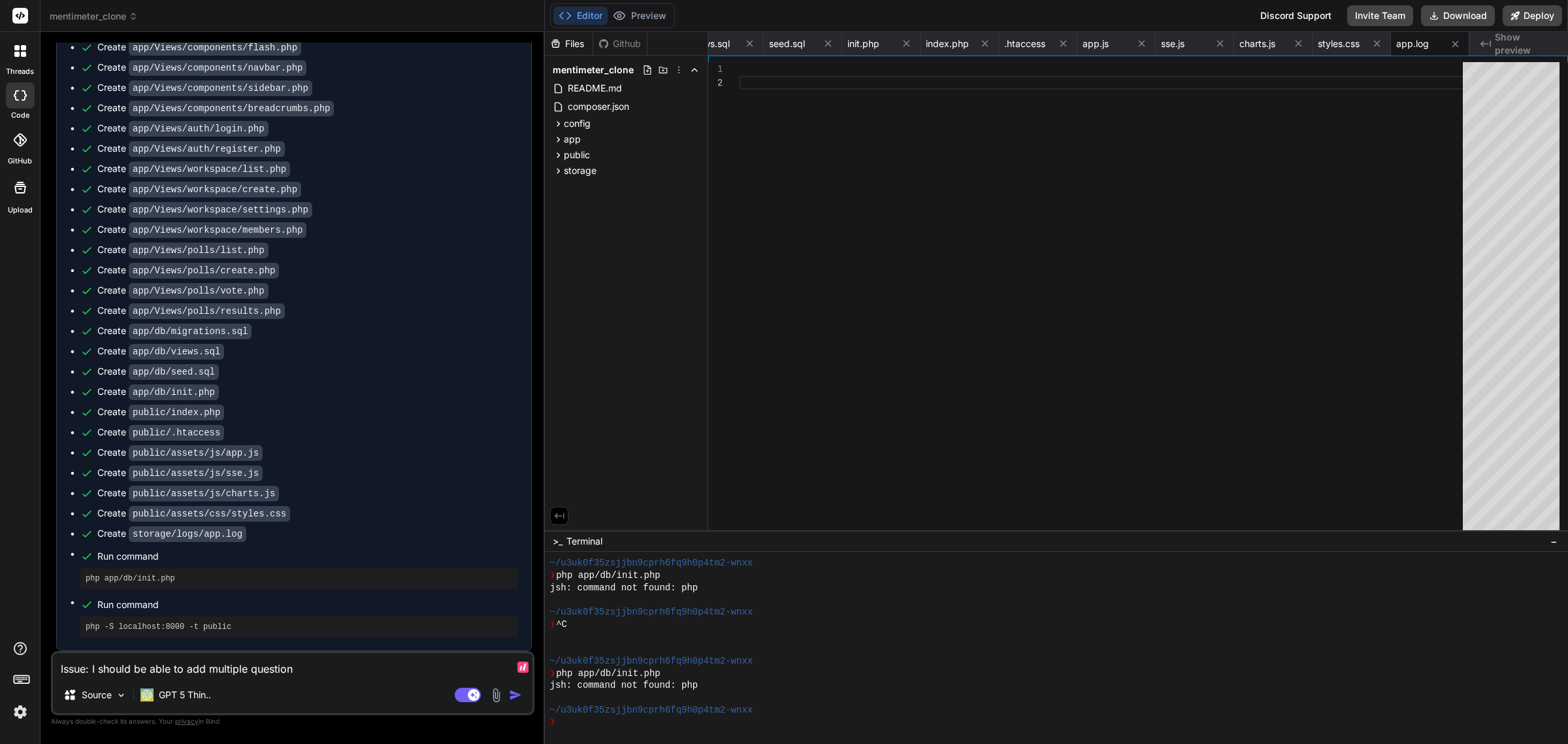
type textarea "Issue: I should be able to add multiple questions"
type textarea "x"
type textarea "Issue: I should be able to add multiple questions"
type textarea "x"
type textarea "Issue: I should be able to add multiple questions t"
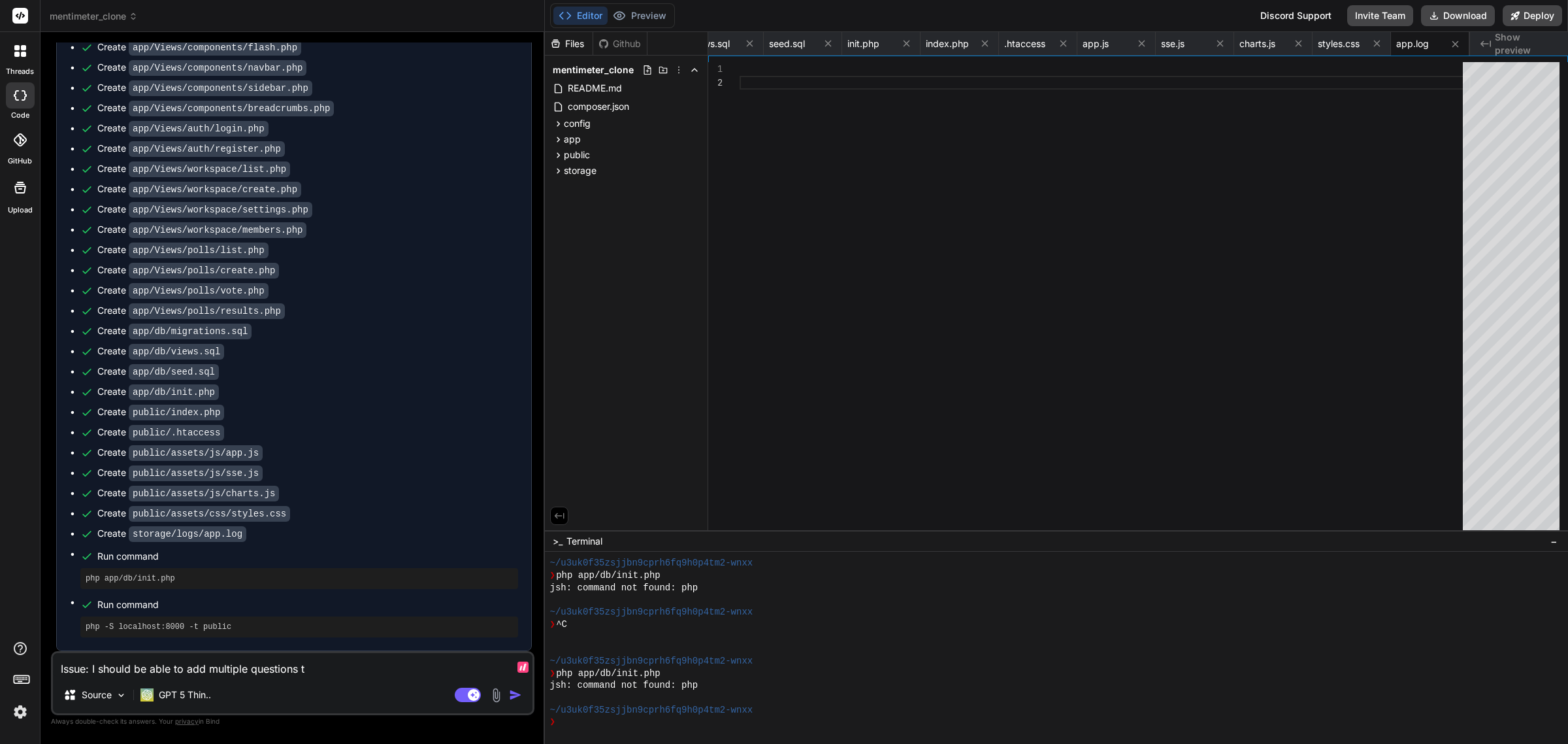
type textarea "x"
type textarea "Issue: I should be able to add multiple questions to"
type textarea "x"
type textarea "Issue: I should be able to add multiple questions to"
type textarea "x"
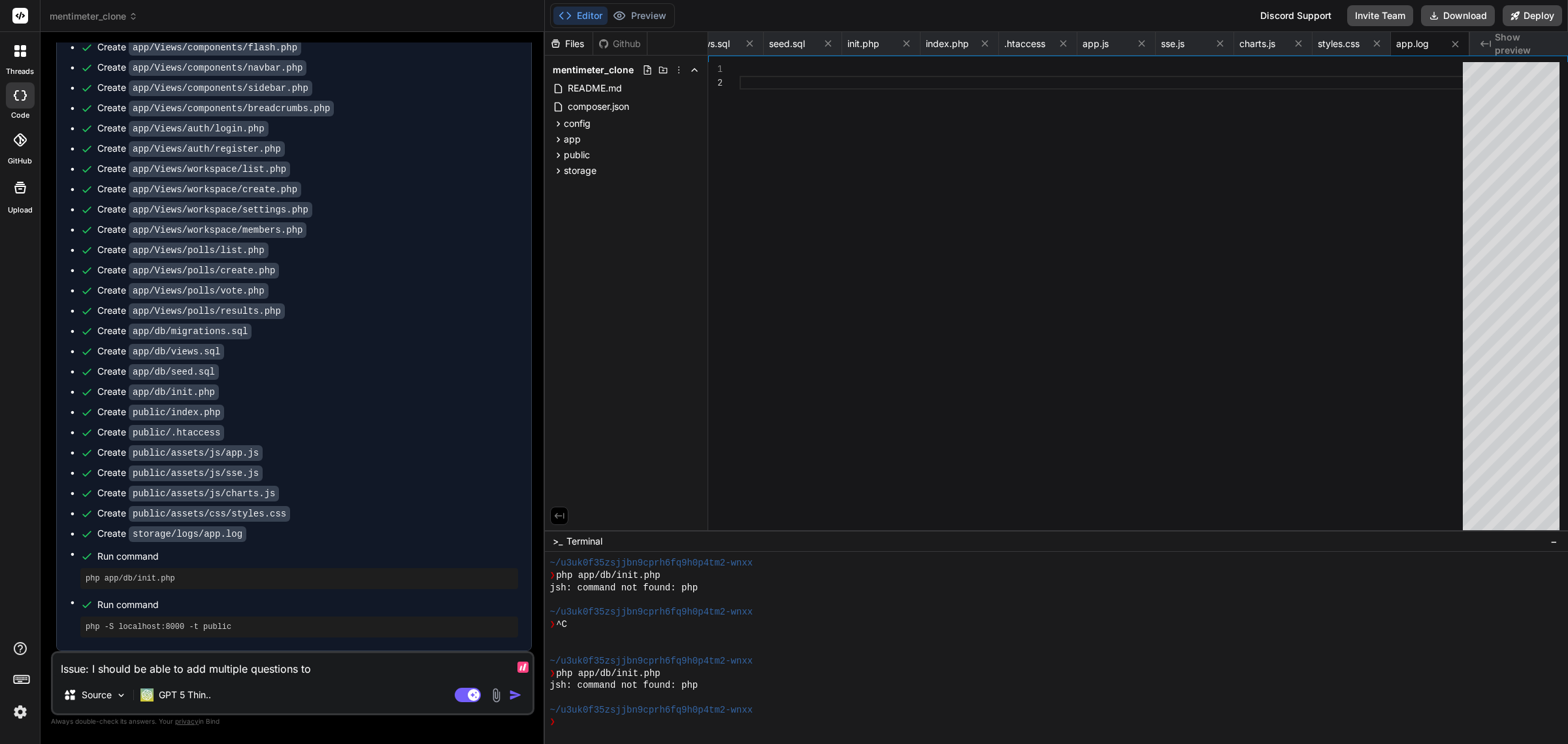
type textarea "Issue: I should be able to add multiple questions to p"
type textarea "x"
type textarea "Issue: I should be able to add multiple questions to po"
type textarea "x"
type textarea "Issue: I should be able to add multiple questions to pol"
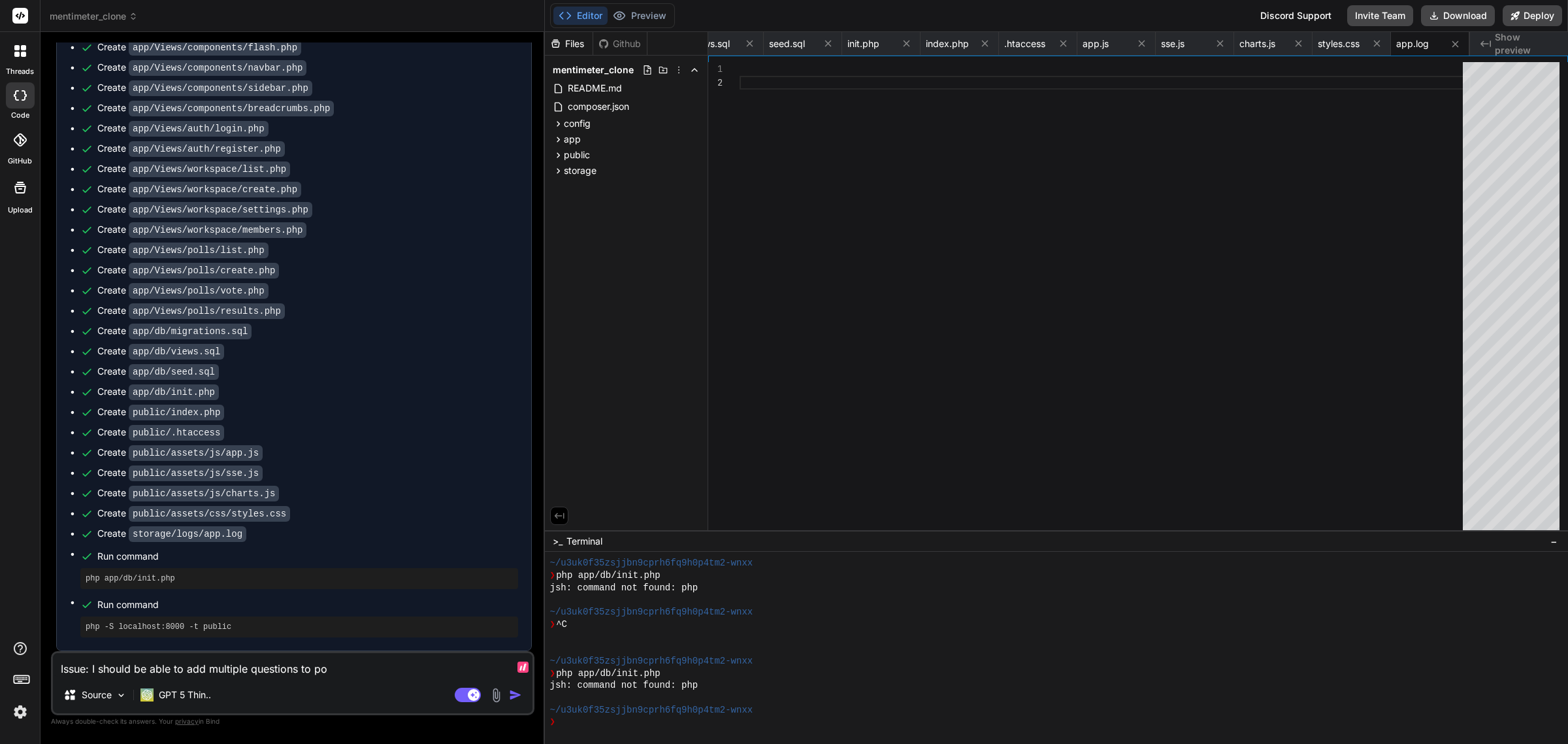
type textarea "x"
type textarea "Issue: I should be able to add multiple questions to poll"
type textarea "x"
type textarea "Issue: I should be able to add multiple questions to polls"
type textarea "x"
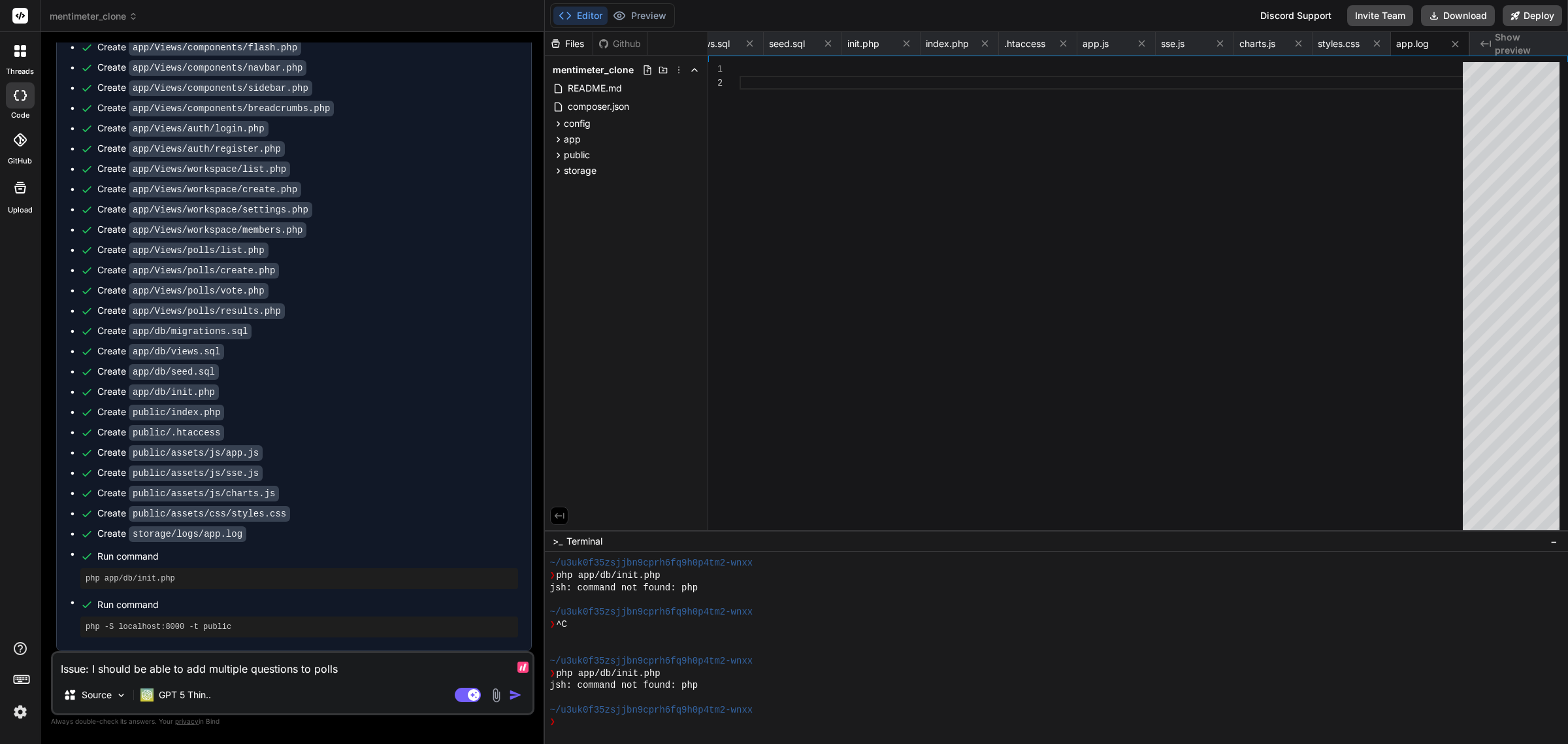
type textarea "Issue: I should be able to add multiple questions to polls."
type textarea "x"
type textarea "Issue: I should be able to add multiple questions to polls."
type textarea "x"
type textarea "Issue: I should be able to add multiple questions to polls."
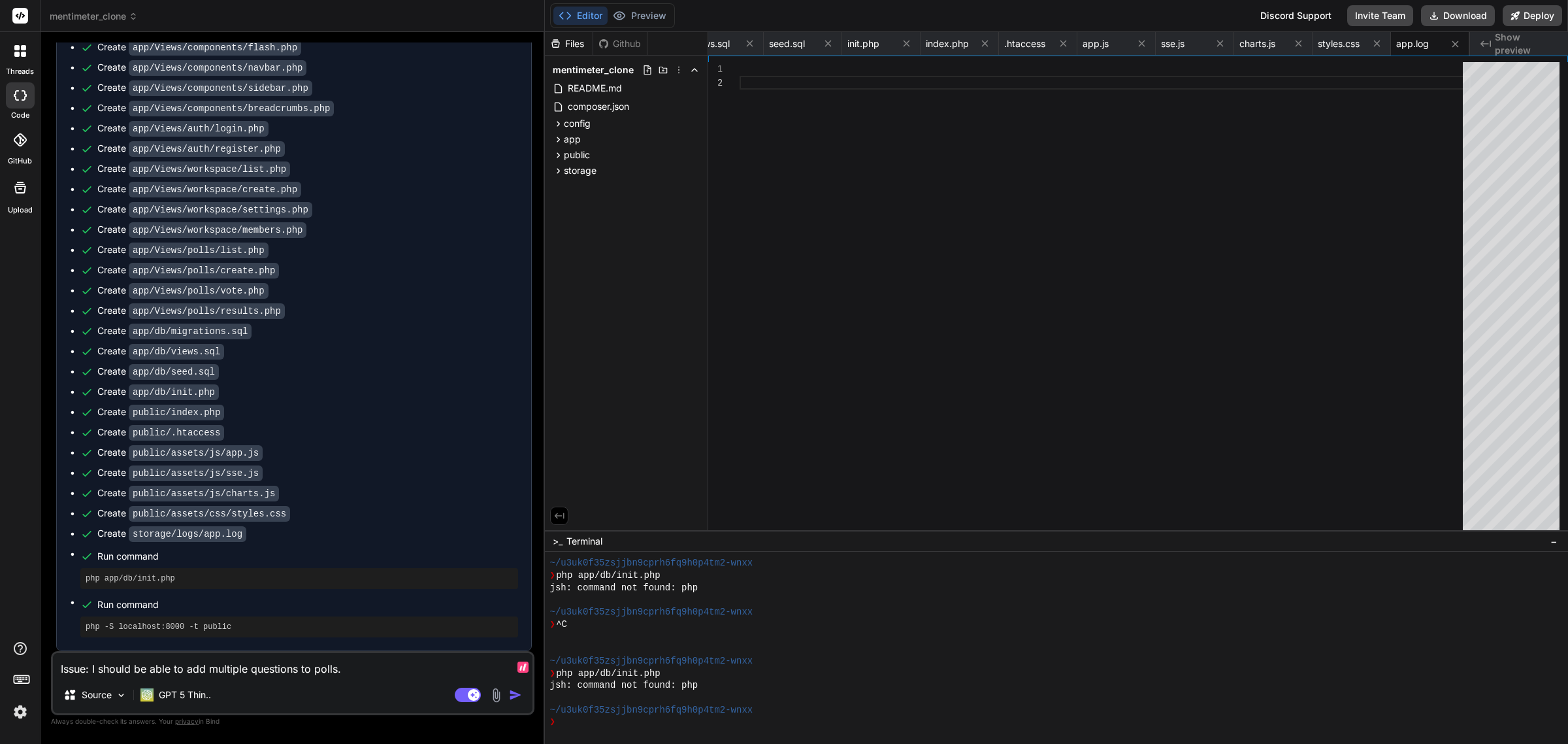
type textarea "x"
type textarea "Issue: I should be able to add multiple questions to polls. I"
type textarea "x"
type textarea "Issue: I should be able to add multiple questions to polls. I"
type textarea "x"
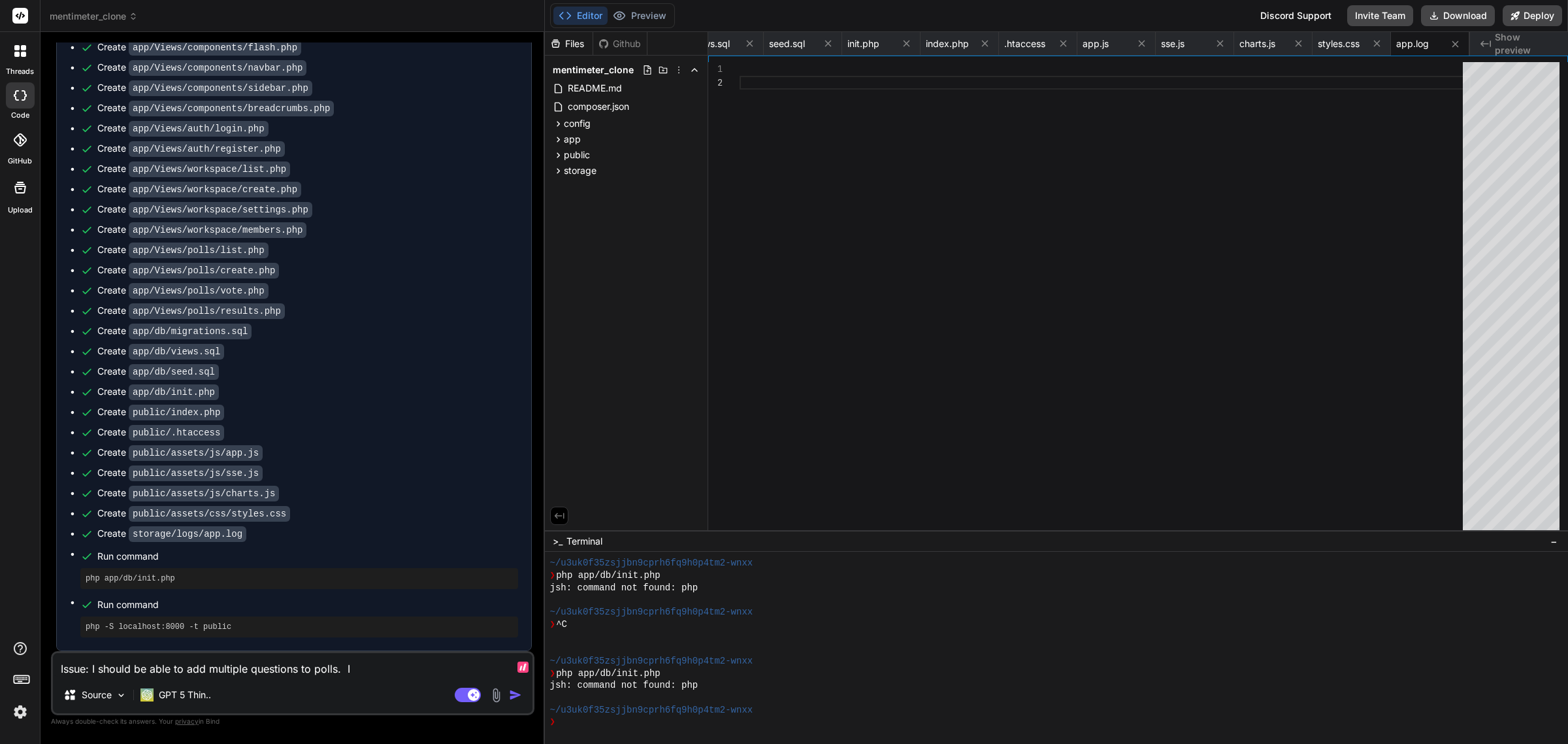
type textarea "Issue: I should be able to add multiple questions to polls. I"
type textarea "x"
type textarea "Issue: I should be able to add multiple questions to polls."
type textarea "x"
type textarea "Issue: I should be able to add multiple questions to polls. D"
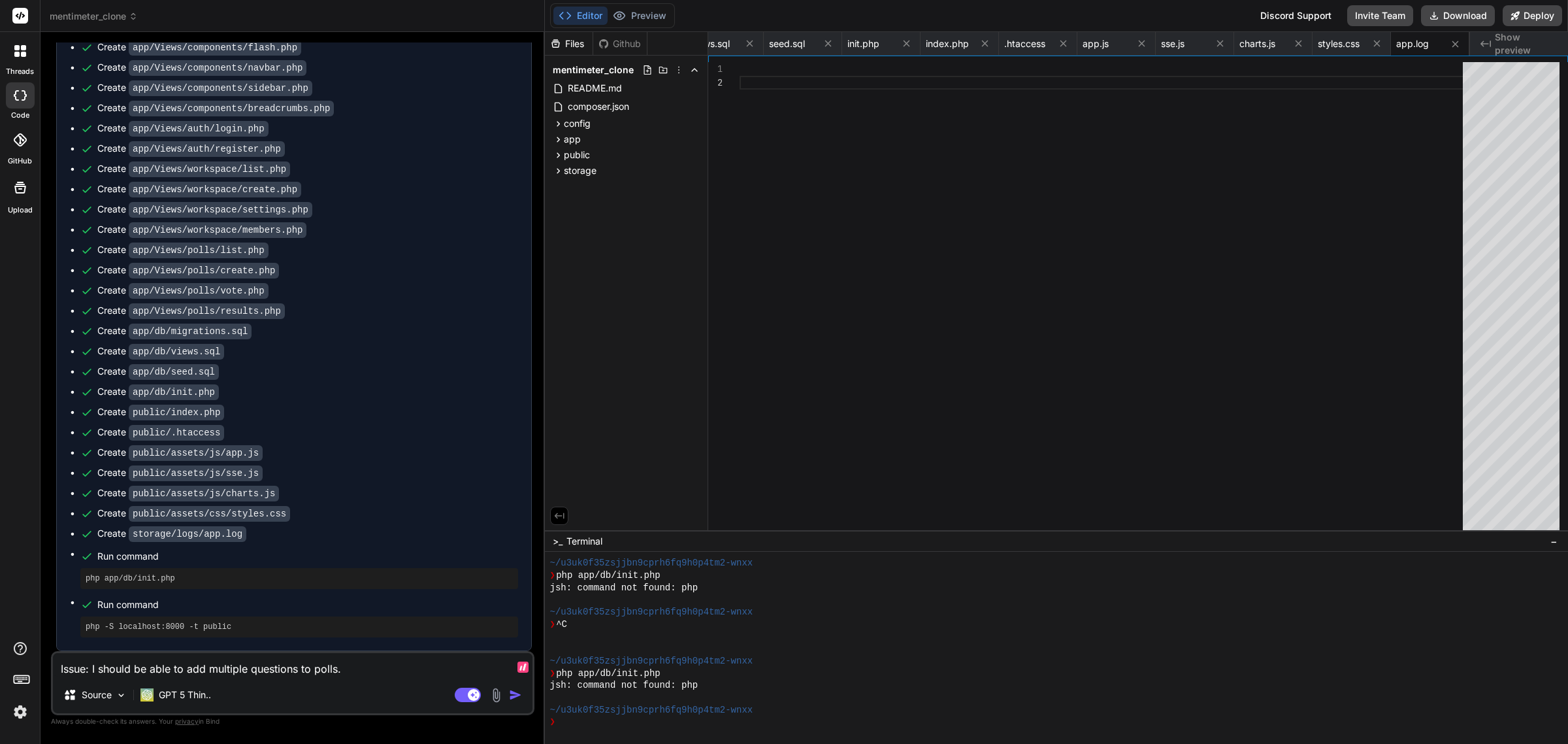
type textarea "x"
type textarea "Issue: I should be able to add multiple questions to polls. De"
type textarea "x"
type textarea "Issue: I should be able to add multiple questions to polls. Def"
type textarea "x"
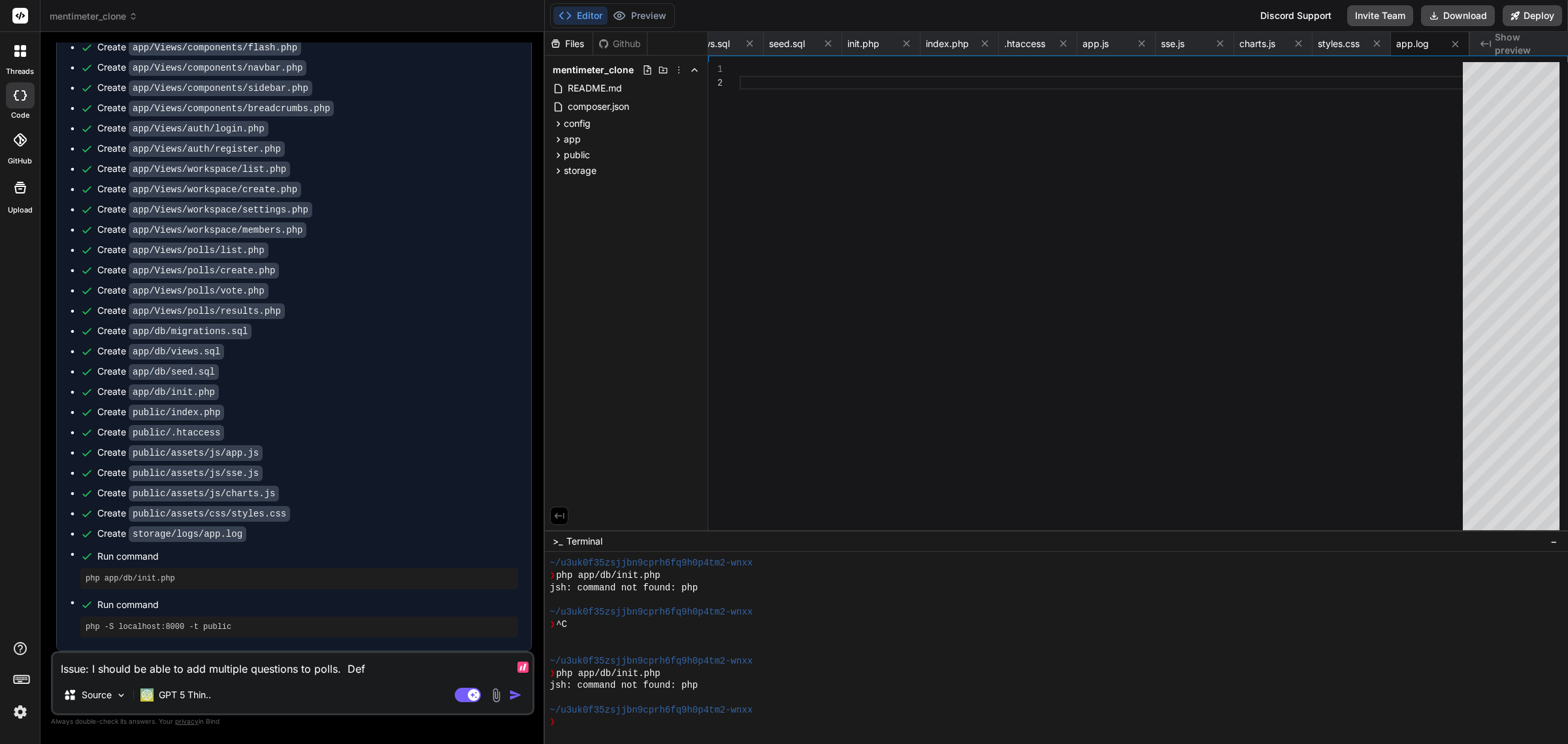
type textarea "Issue: I should be able to add multiple questions to polls. Defa"
type textarea "x"
type textarea "Issue: I should be able to add multiple questions to polls. Defau"
type textarea "x"
type textarea "Issue: I should be able to add multiple questions to polls. Defaul"
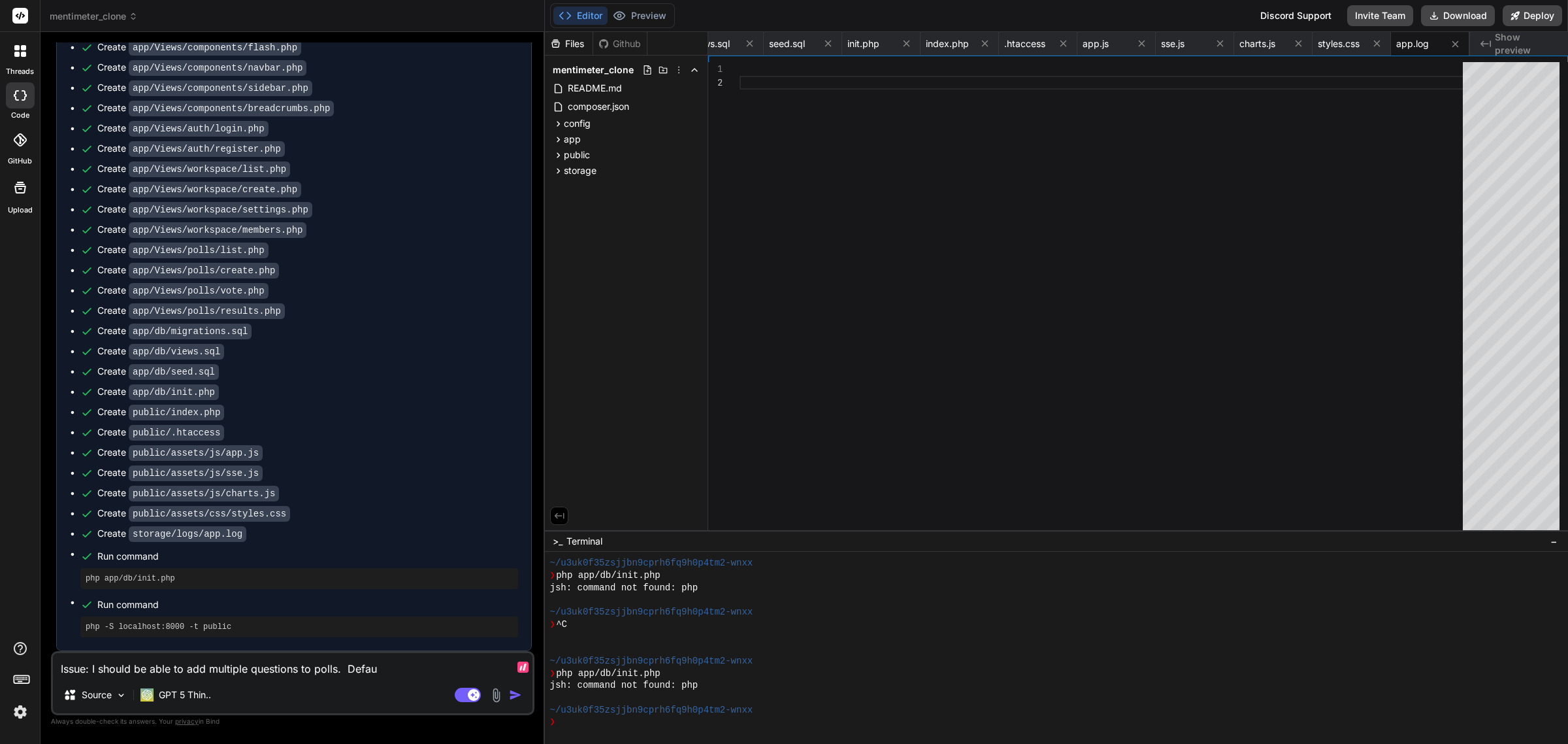
type textarea "x"
type textarea "Issue: I should be able to add multiple questions to polls. Default"
type textarea "x"
type textarea "Issue: I should be able to add multiple questions to polls. Default"
type textarea "x"
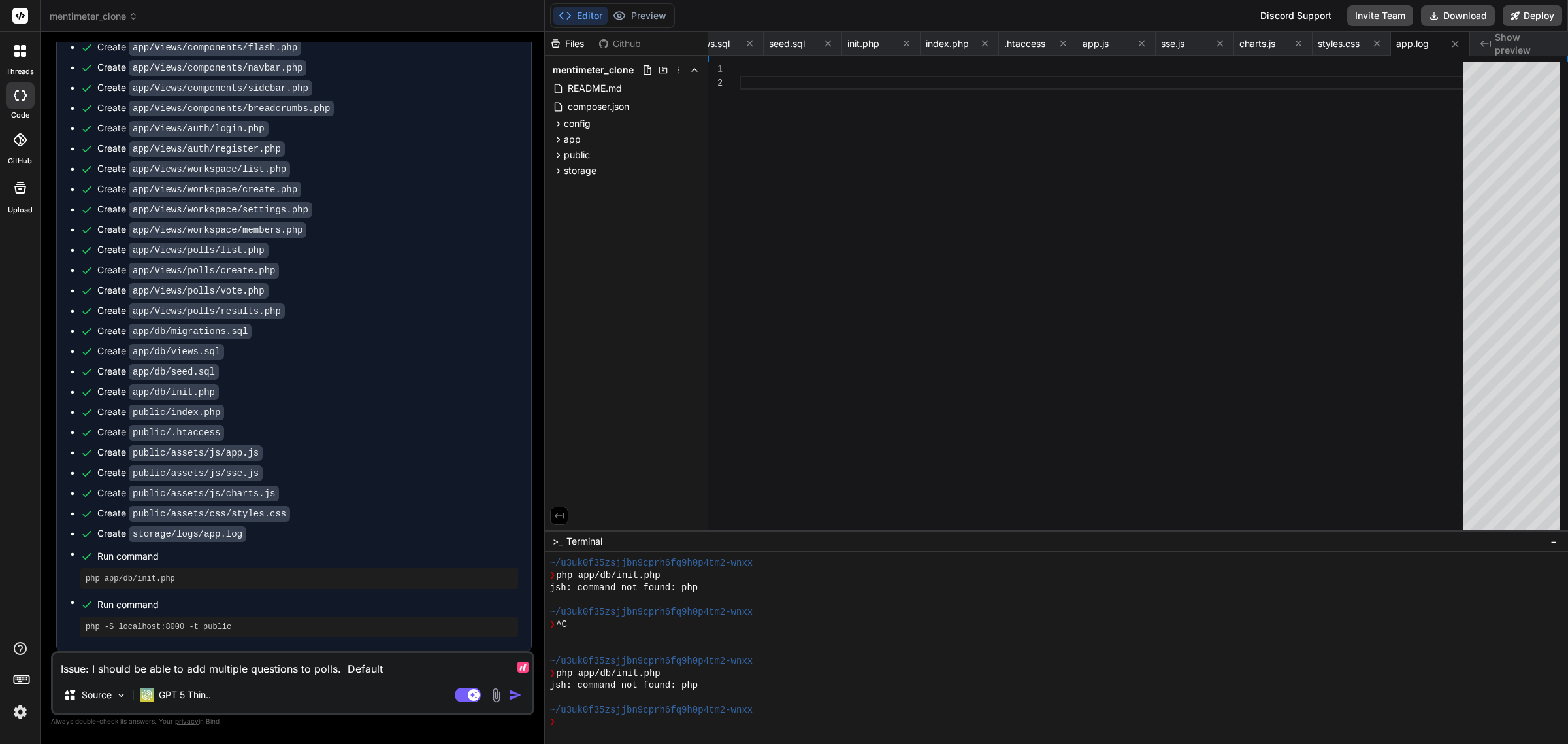
type textarea "Issue: I should be able to add multiple questions to polls. Default m"
type textarea "x"
type textarea "Issue: I should be able to add multiple questions to polls. Default mod"
type textarea "x"
type textarea "Issue: I should be able to add multiple questions to polls. Default mode"
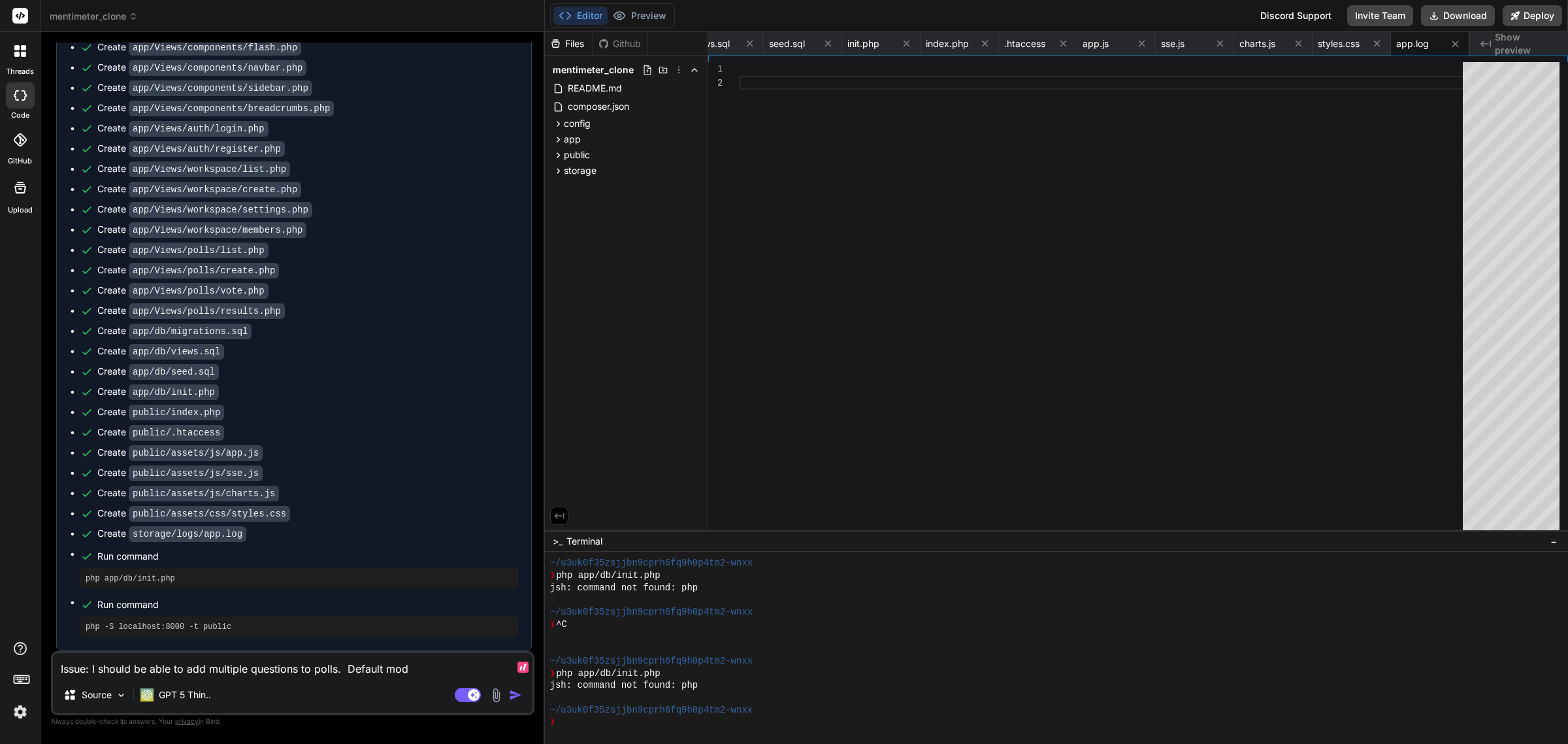
type textarea "x"
type textarea "Issue: I should be able to add multiple questions to polls. Default mode"
type textarea "x"
type textarea "Issue: I should be able to add multiple questions to polls. Default mode s"
type textarea "x"
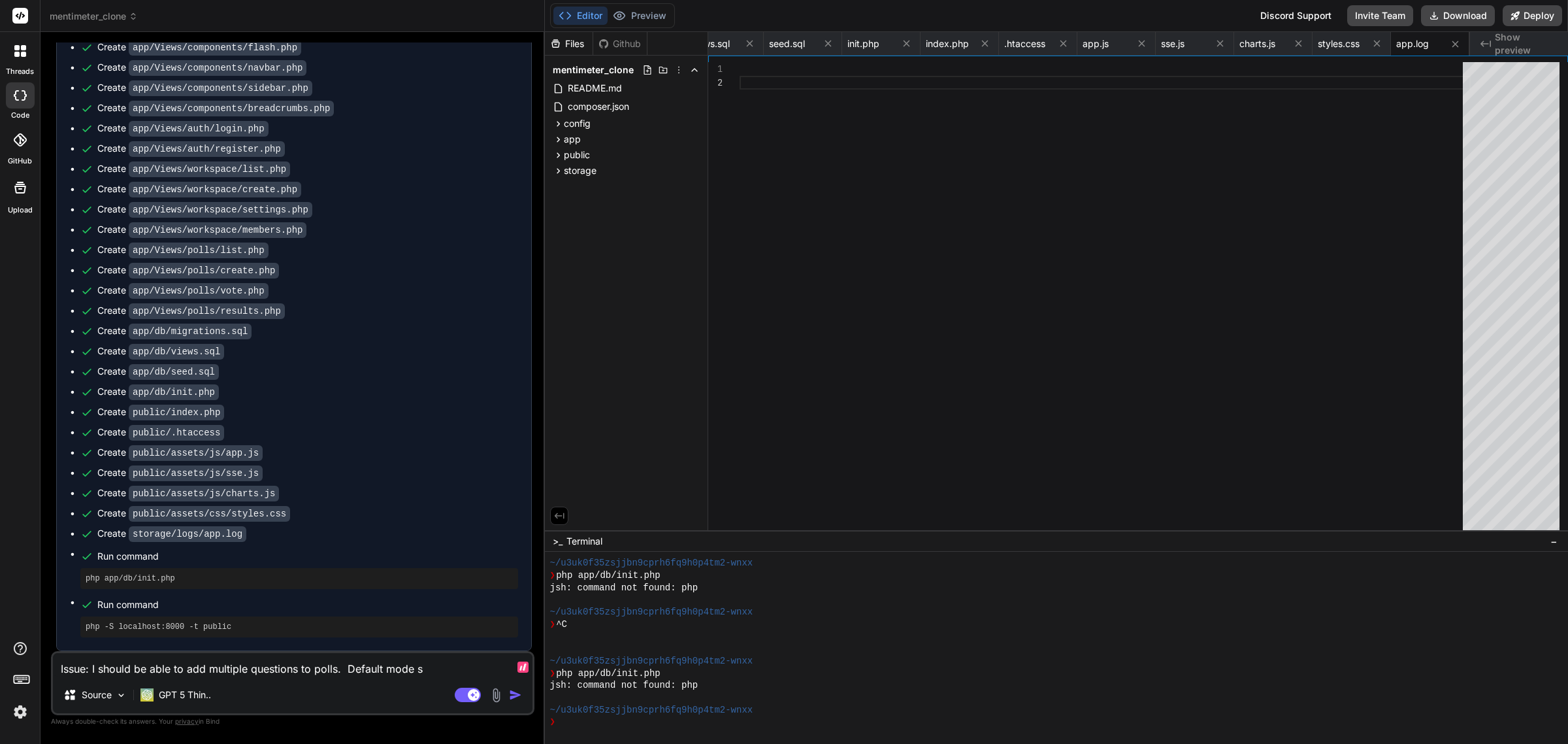
type textarea "Issue: I should be able to add multiple questions to polls. Default mode sh"
type textarea "x"
type textarea "Issue: I should be able to add multiple questions to polls. Default mode sho"
type textarea "x"
type textarea "Issue: I should be able to add multiple questions to polls. Default mode shou"
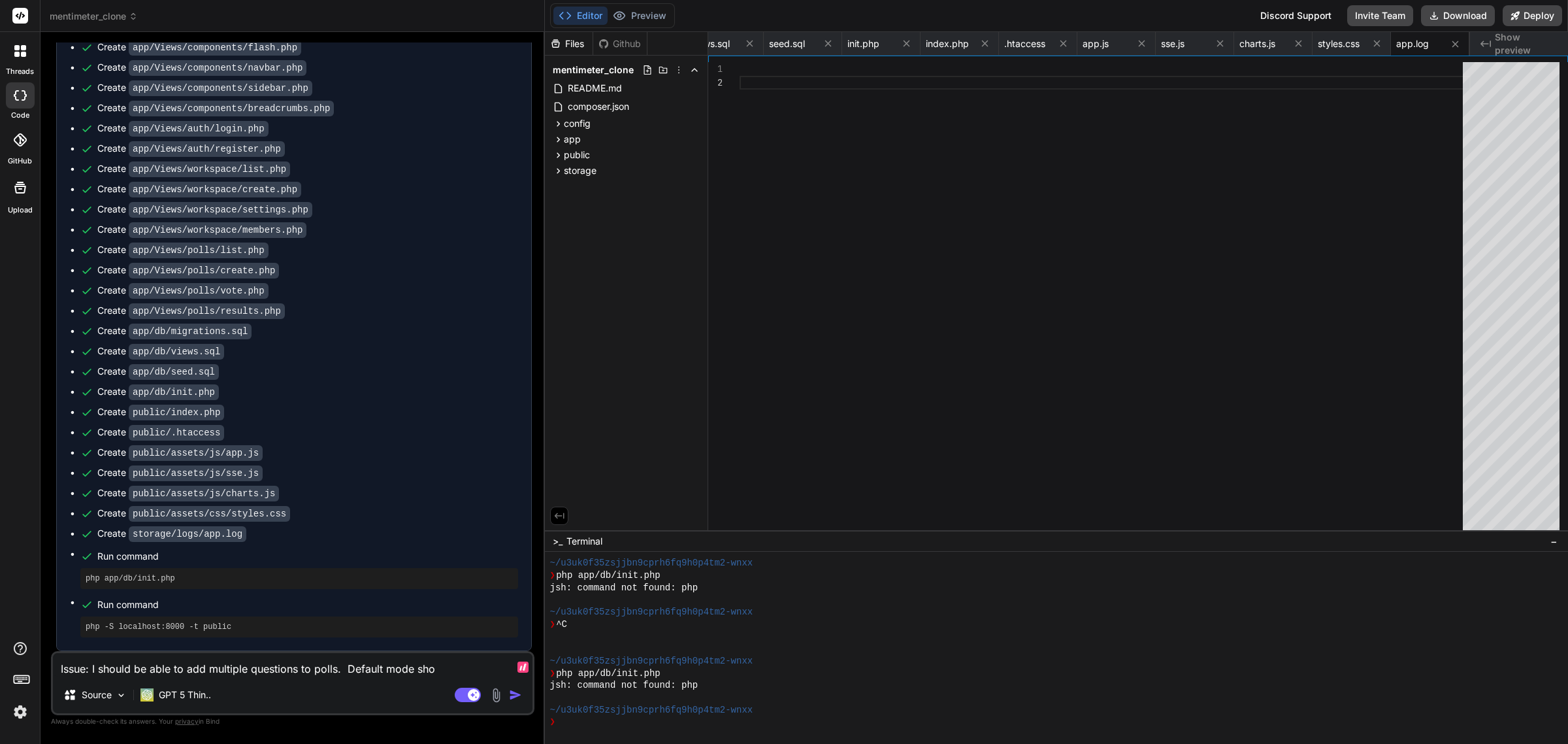
type textarea "x"
type textarea "Issue: I should be able to add multiple questions to polls. Default mode shoul"
type textarea "x"
type textarea "Issue: I should be able to add multiple questions to polls. Default mode shou"
type textarea "x"
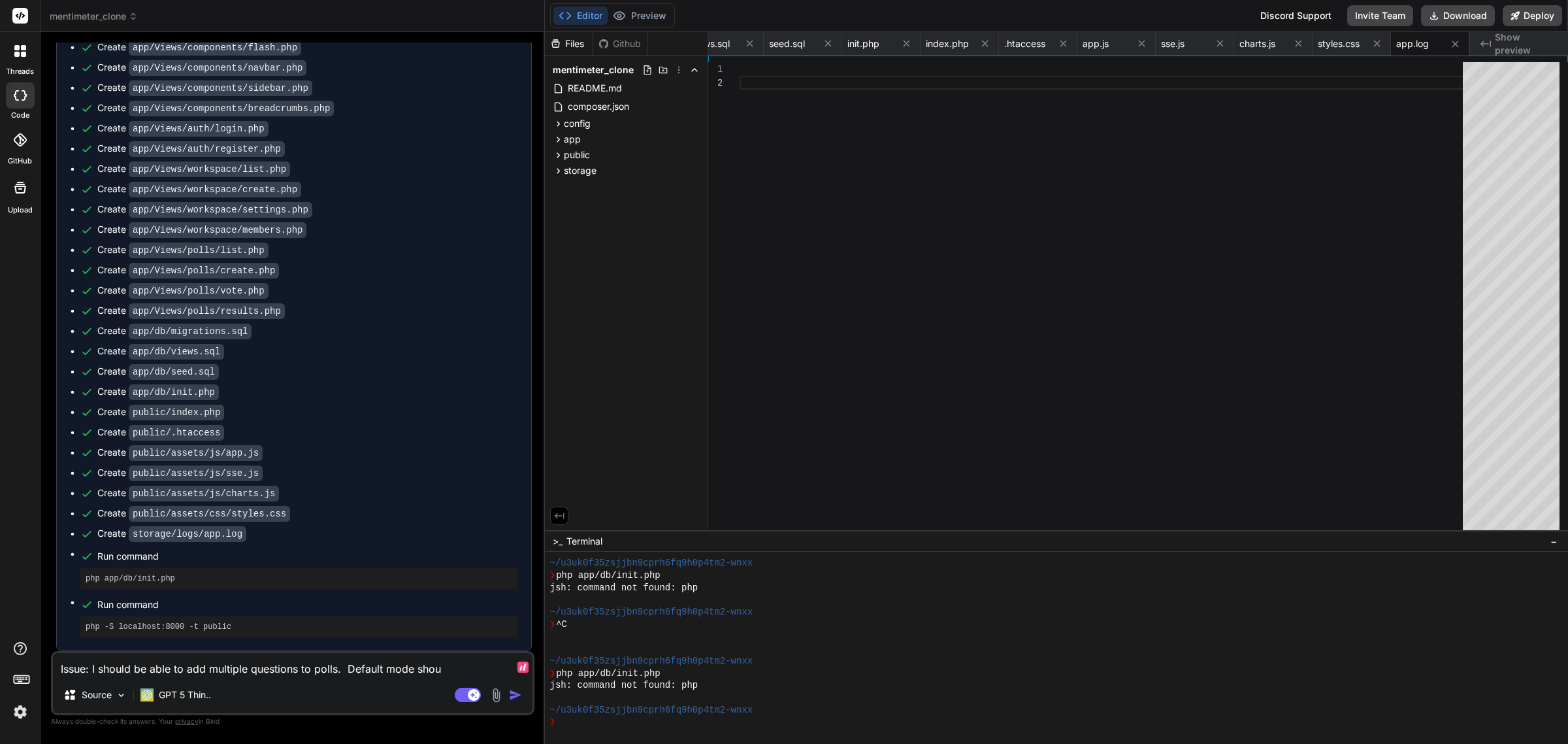
type textarea "Issue: I should be able to add multiple questions to polls. Default mode sho"
type textarea "x"
type textarea "Issue: I should be able to add multiple questions to polls. Default mode sh"
type textarea "x"
type textarea "Issue: I should be able to add multiple questions to polls. Default mode s"
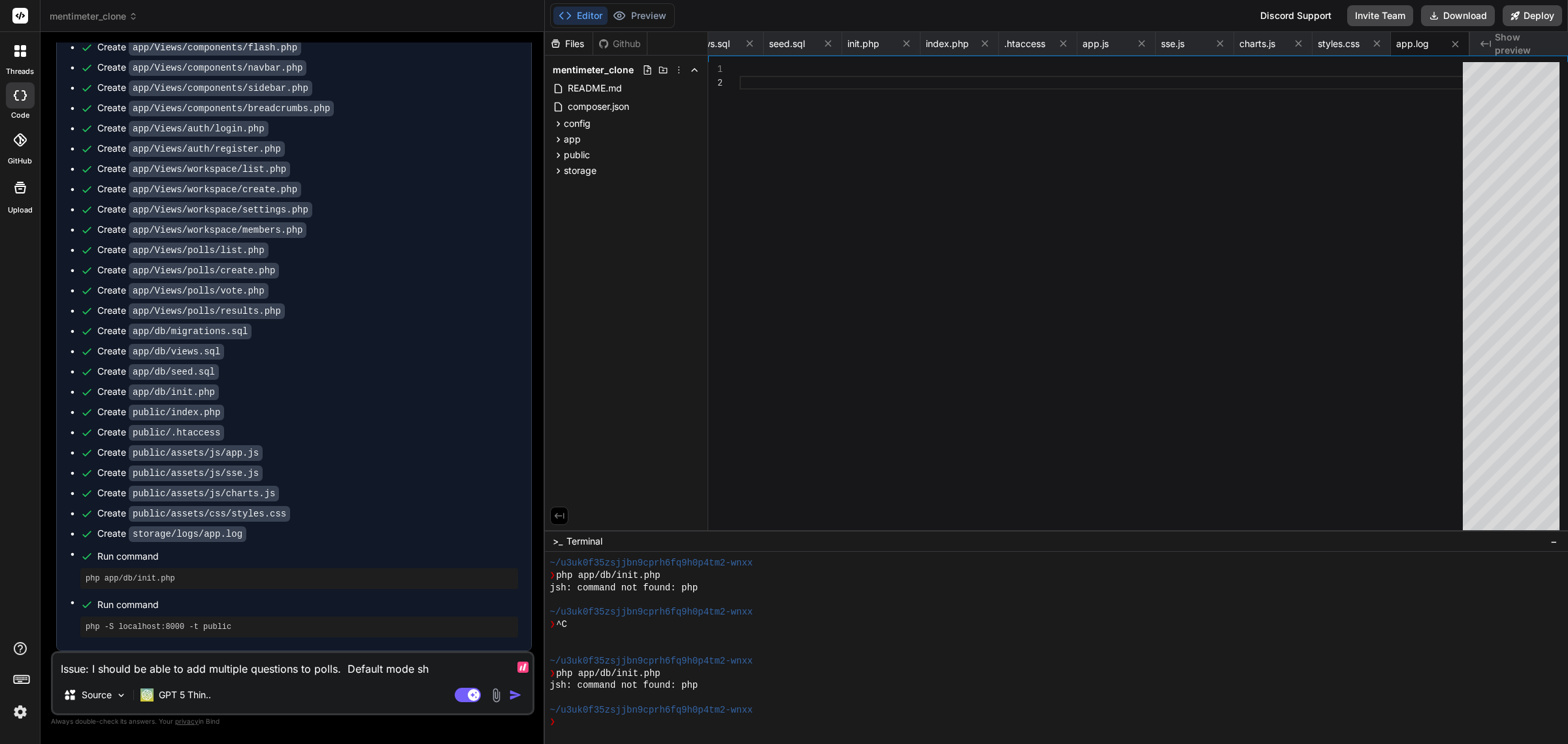
type textarea "x"
type textarea "Issue: I should be able to add multiple questions to polls. Default mode"
type textarea "x"
type textarea "Issue: I should be able to add multiple questions to polls. Default mode"
type textarea "x"
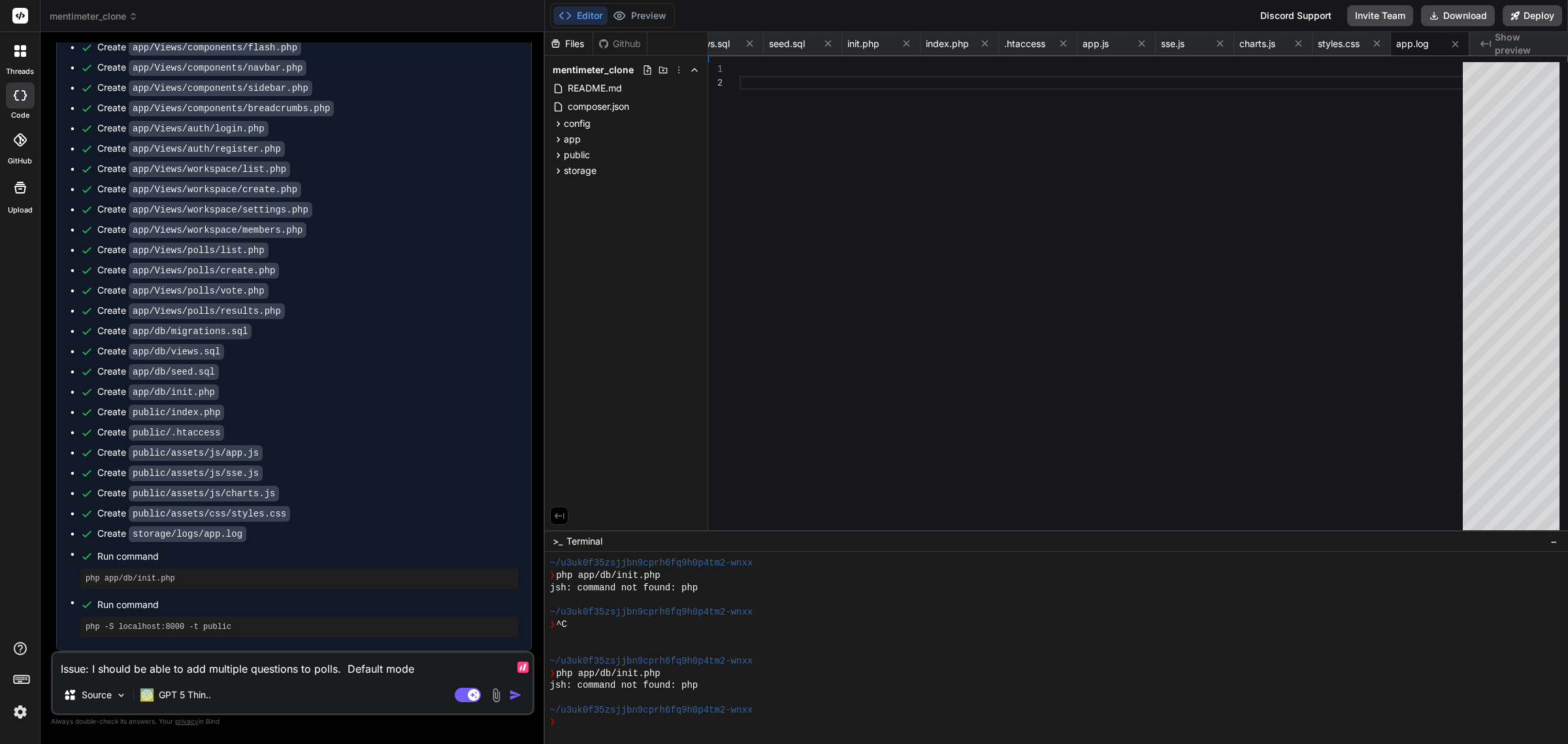
type textarea "Issue: I should be able to add multiple questions to polls. Default mod"
type textarea "x"
type textarea "Issue: I should be able to add multiple questions to polls. Default mo"
type textarea "x"
type textarea "Issue: I should be able to add multiple questions to polls. Default m"
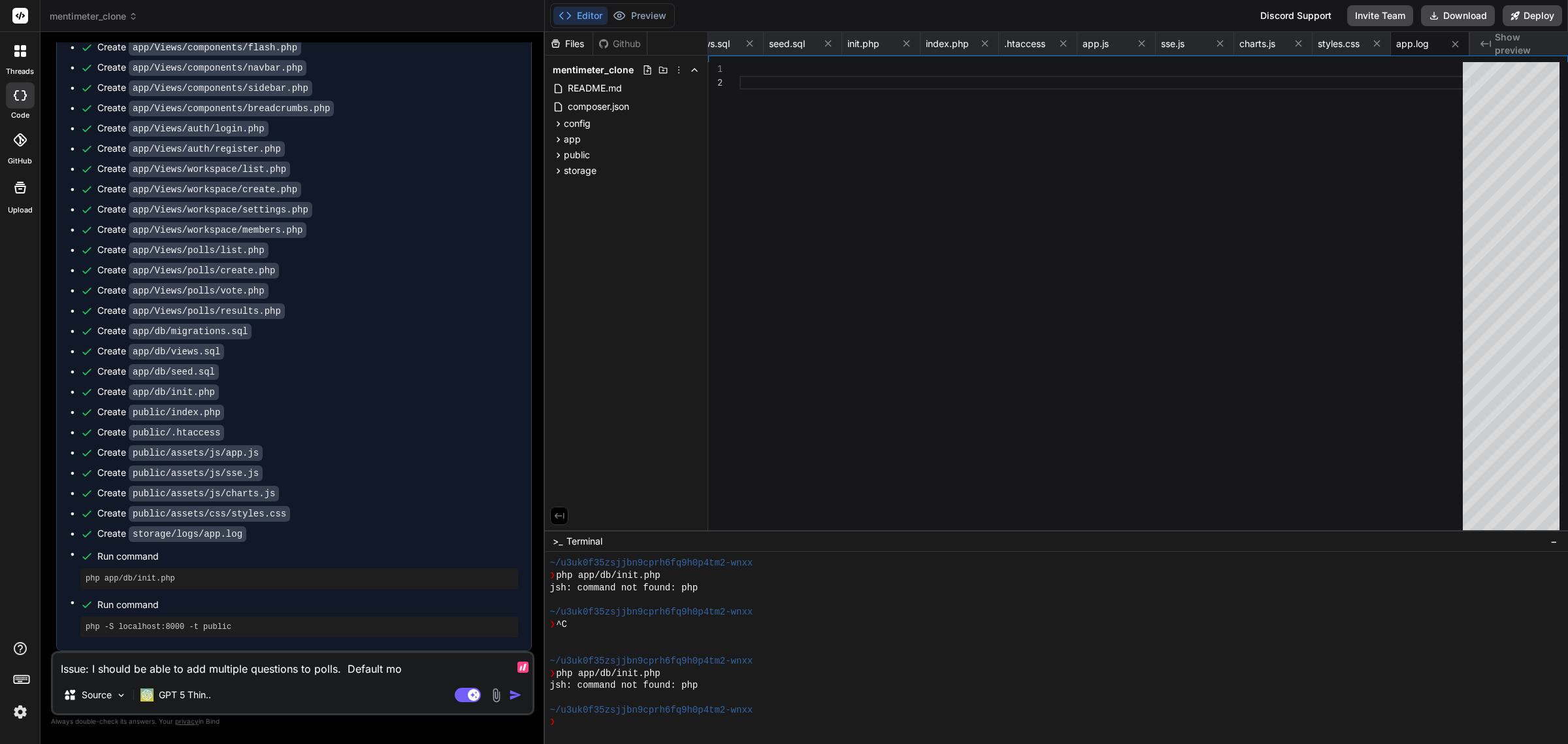
type textarea "x"
type textarea "Issue: I should be able to add multiple questions to polls. Default"
type textarea "x"
type textarea "Issue: I should be able to add multiple questions to polls. Default"
type textarea "x"
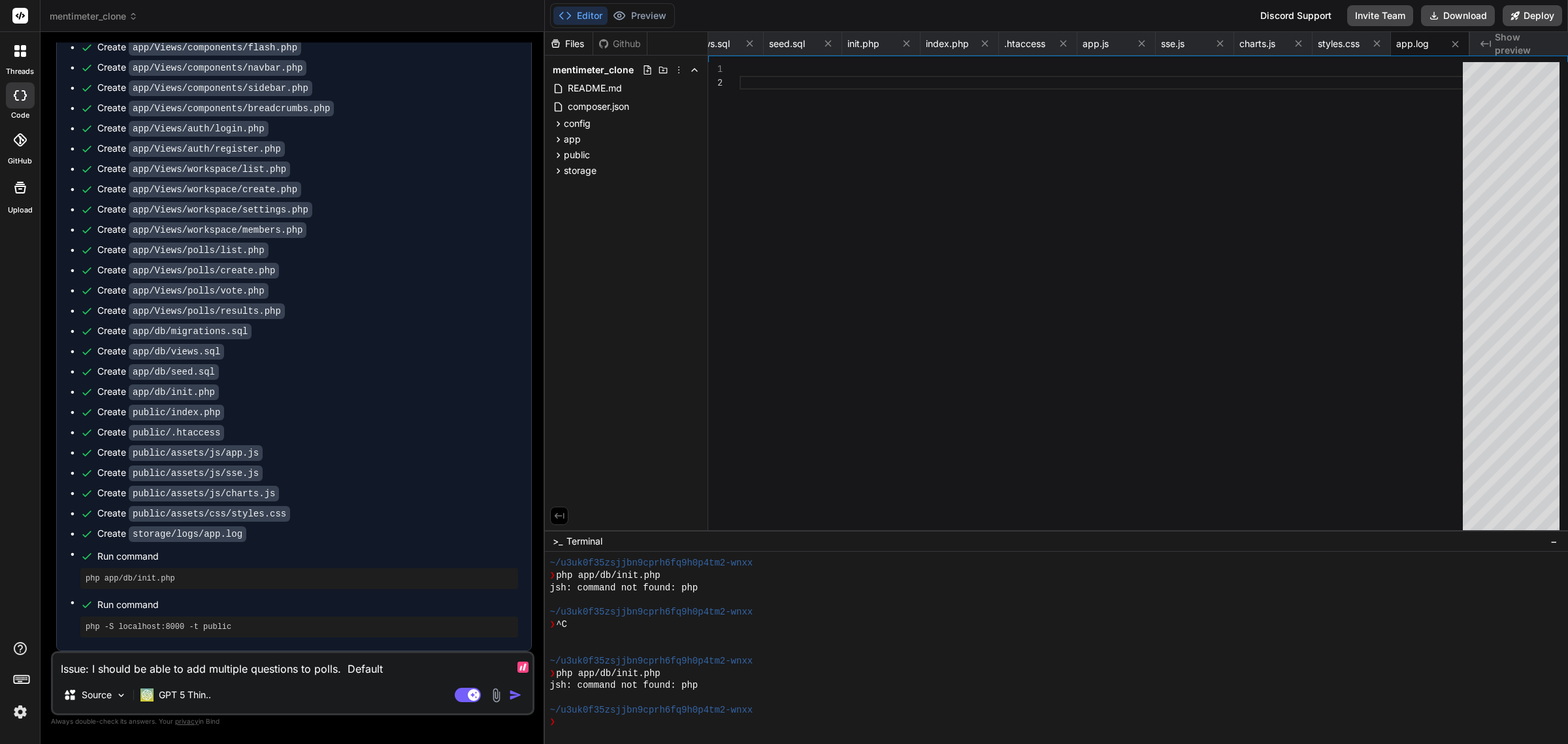
type textarea "Issue: I should be able to add multiple questions to polls. Defaul"
type textarea "x"
type textarea "Issue: I should be able to add multiple questions to polls. Defau"
type textarea "x"
type textarea "Issue: I should be able to add multiple questions to polls. Defa"
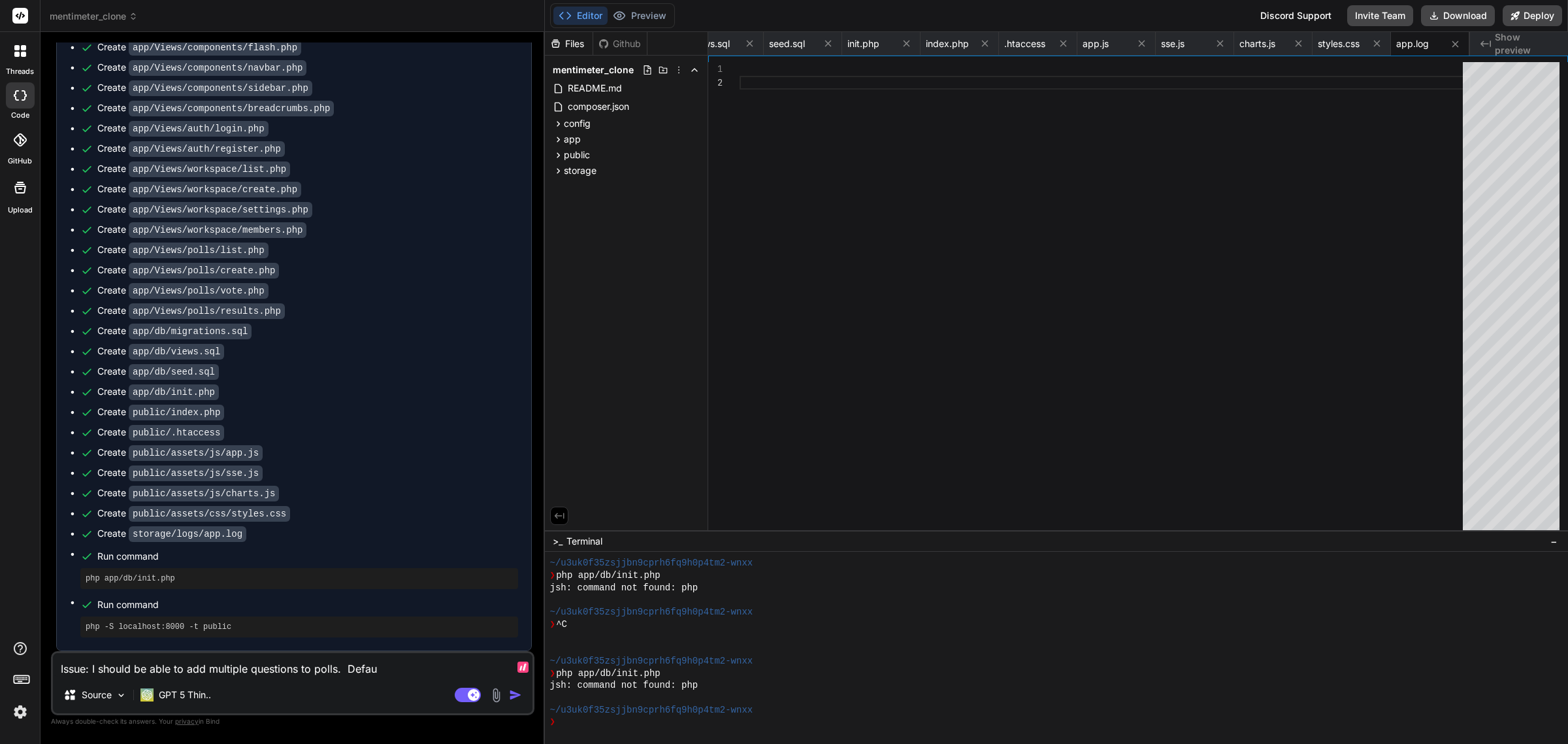
type textarea "x"
type textarea "Issue: I should be able to add multiple questions to polls. Def"
type textarea "x"
type textarea "Issue: I should be able to add multiple questions to polls. De"
type textarea "x"
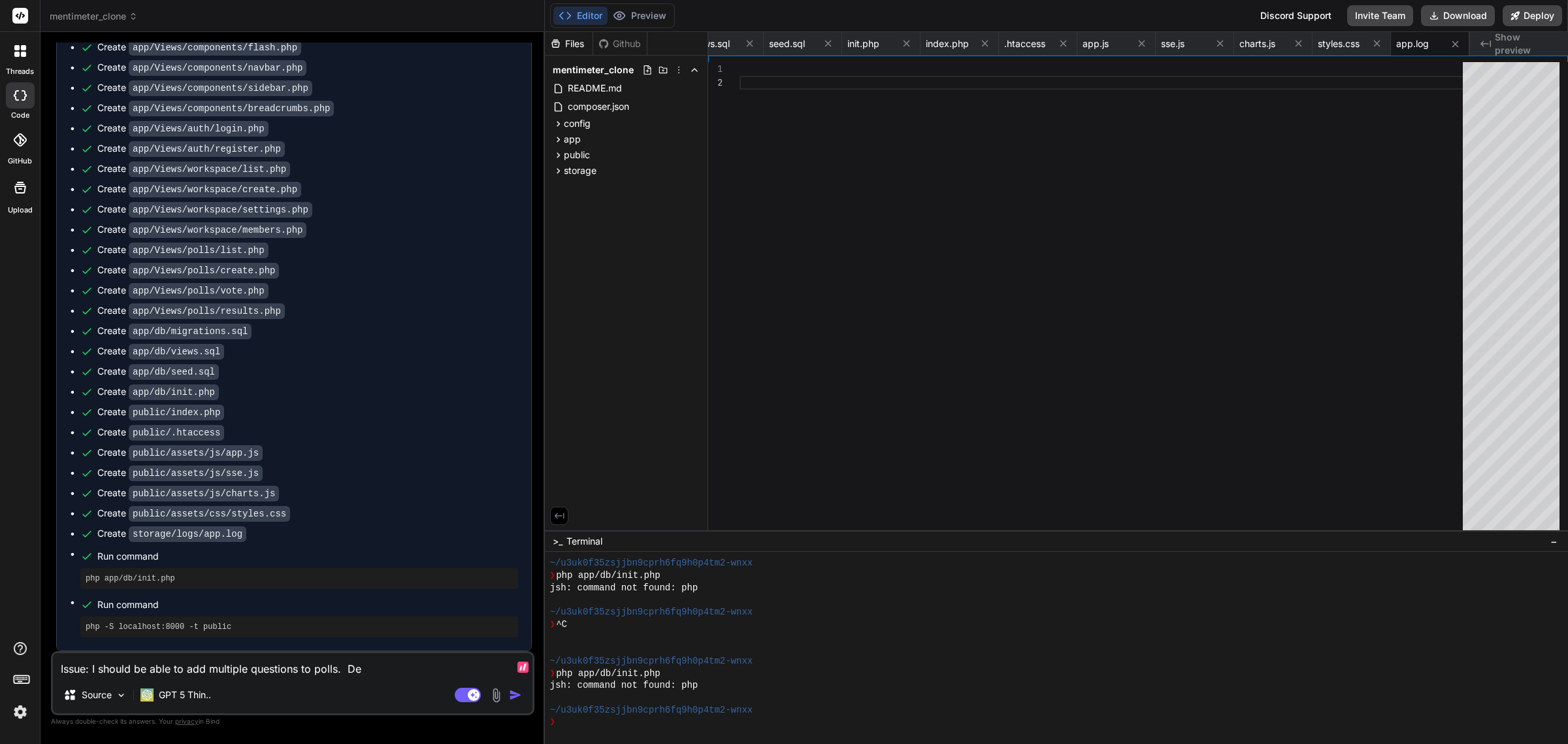
type textarea "Issue: I should be able to add multiple questions to polls. D"
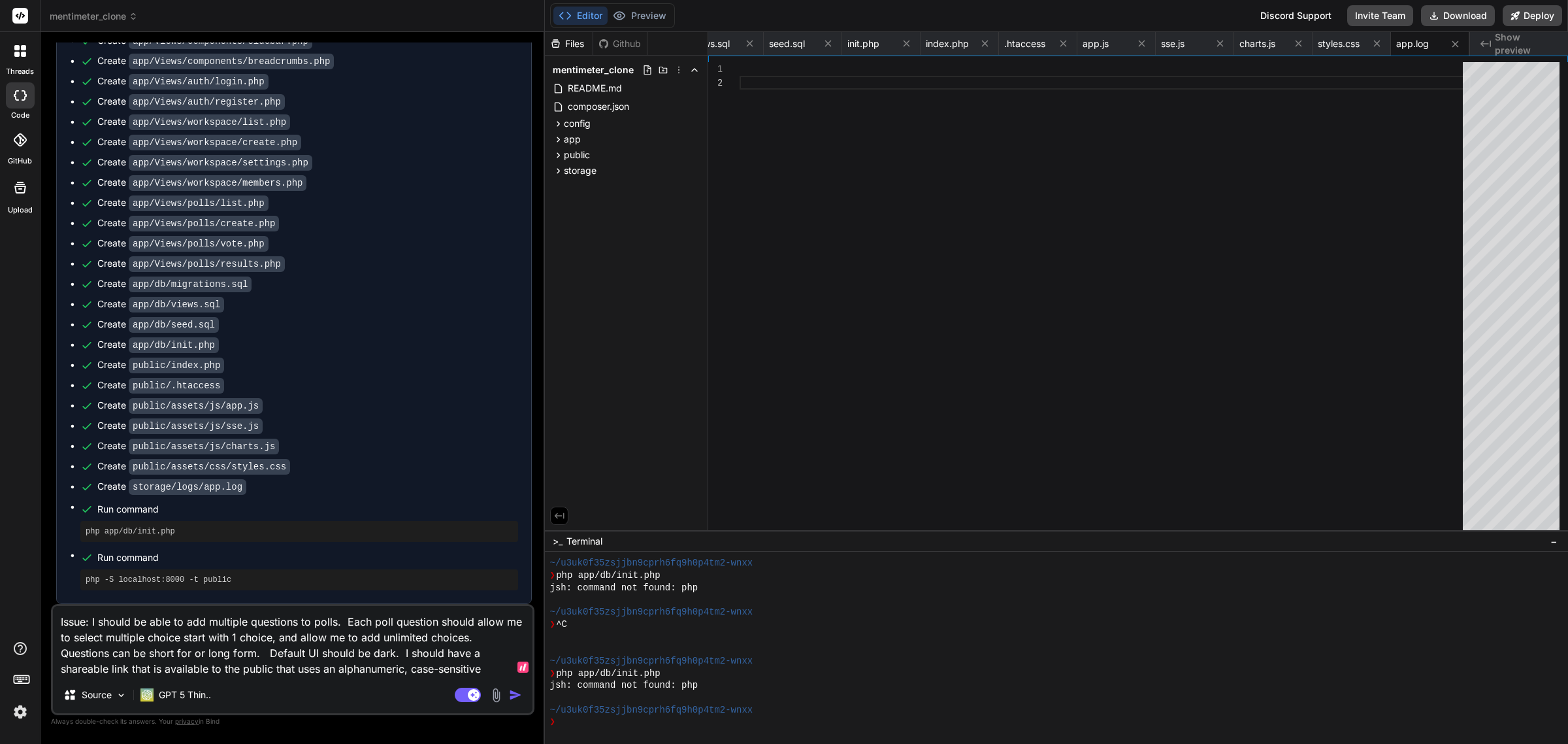
click at [416, 672] on textarea "Issue: I should be able to add multiple questions to polls. Each poll question …" at bounding box center [292, 641] width 480 height 71
click at [462, 664] on textarea "Issue: I should be able to add multiple questions to polls. Each poll question …" at bounding box center [292, 641] width 480 height 71
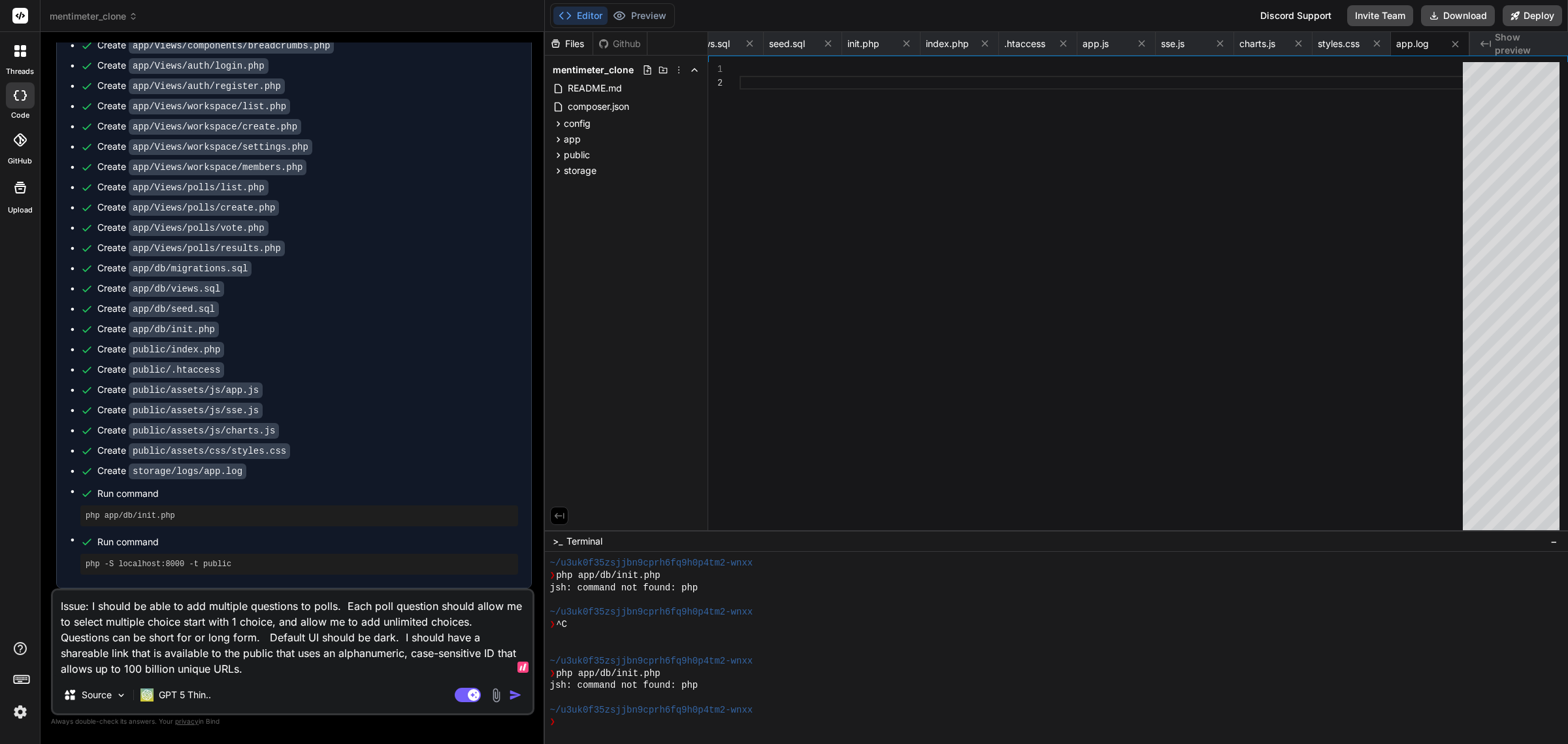
click at [498, 622] on textarea "Issue: I should be able to add multiple questions to polls. Each poll question …" at bounding box center [292, 633] width 480 height 86
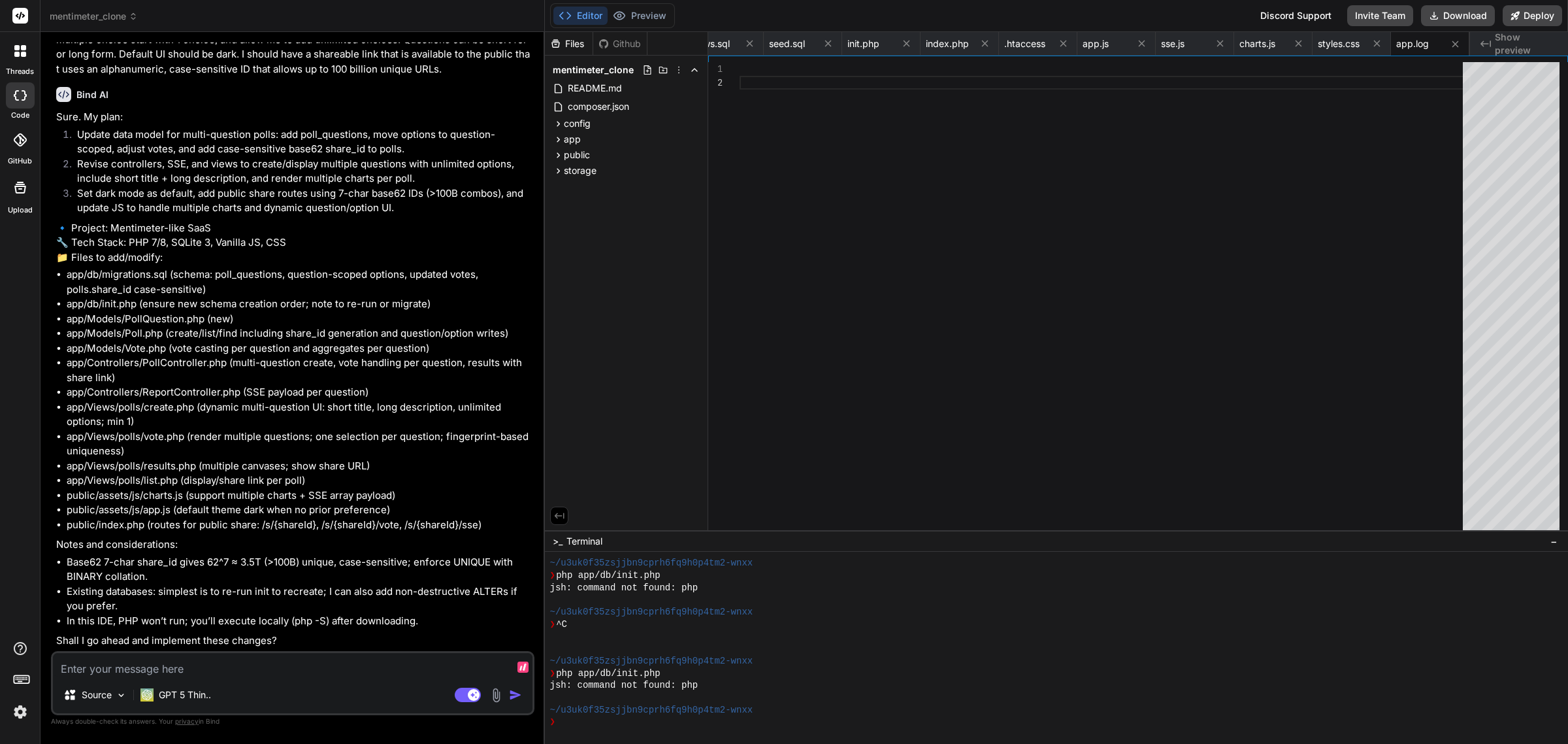
scroll to position [8108, 0]
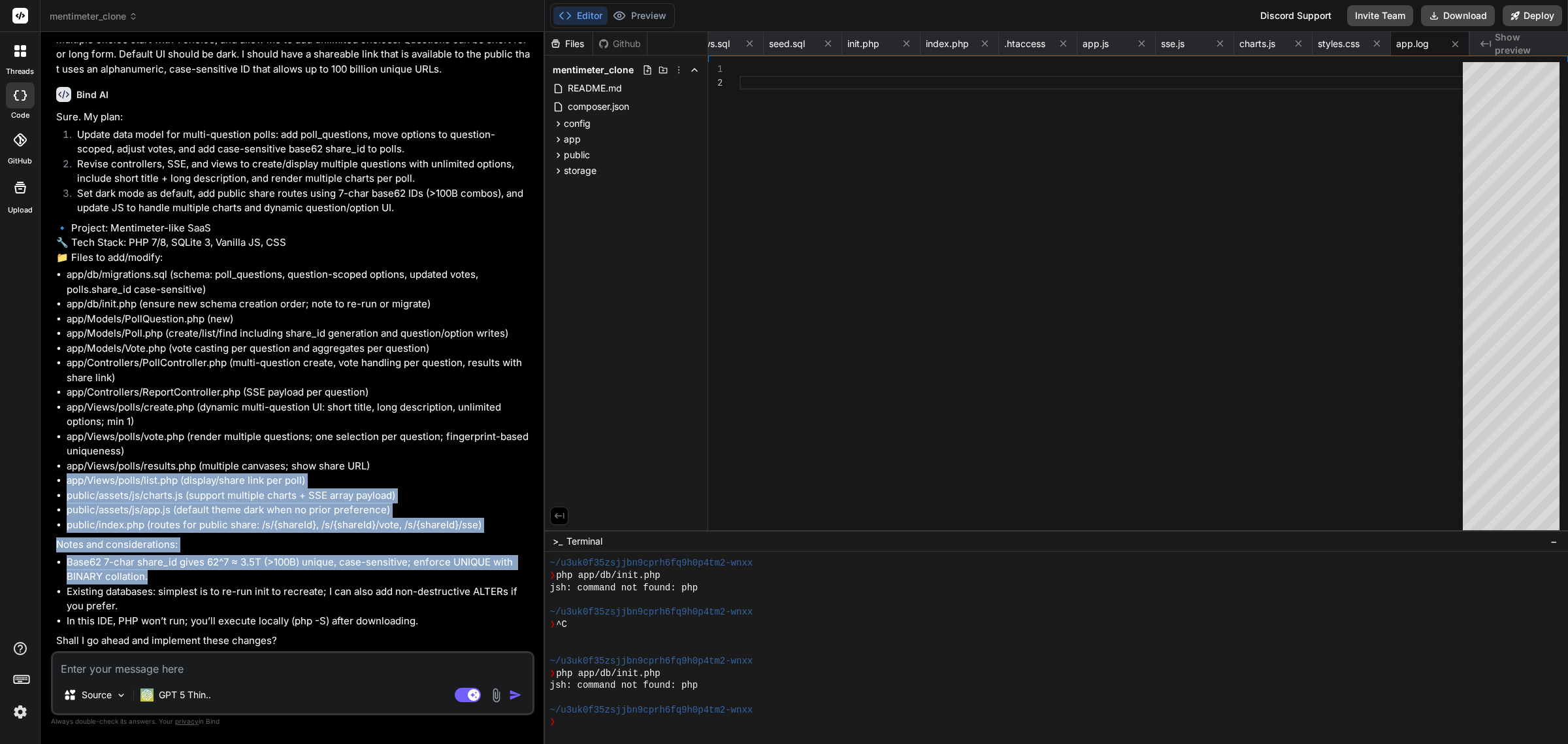
drag, startPoint x: 384, startPoint y: 460, endPoint x: 251, endPoint y: 613, distance: 202.7
click at [251, 613] on div "Sure. My plan: Update data model for multi-question polls: add poll_questions, …" at bounding box center [295, 379] width 476 height 539
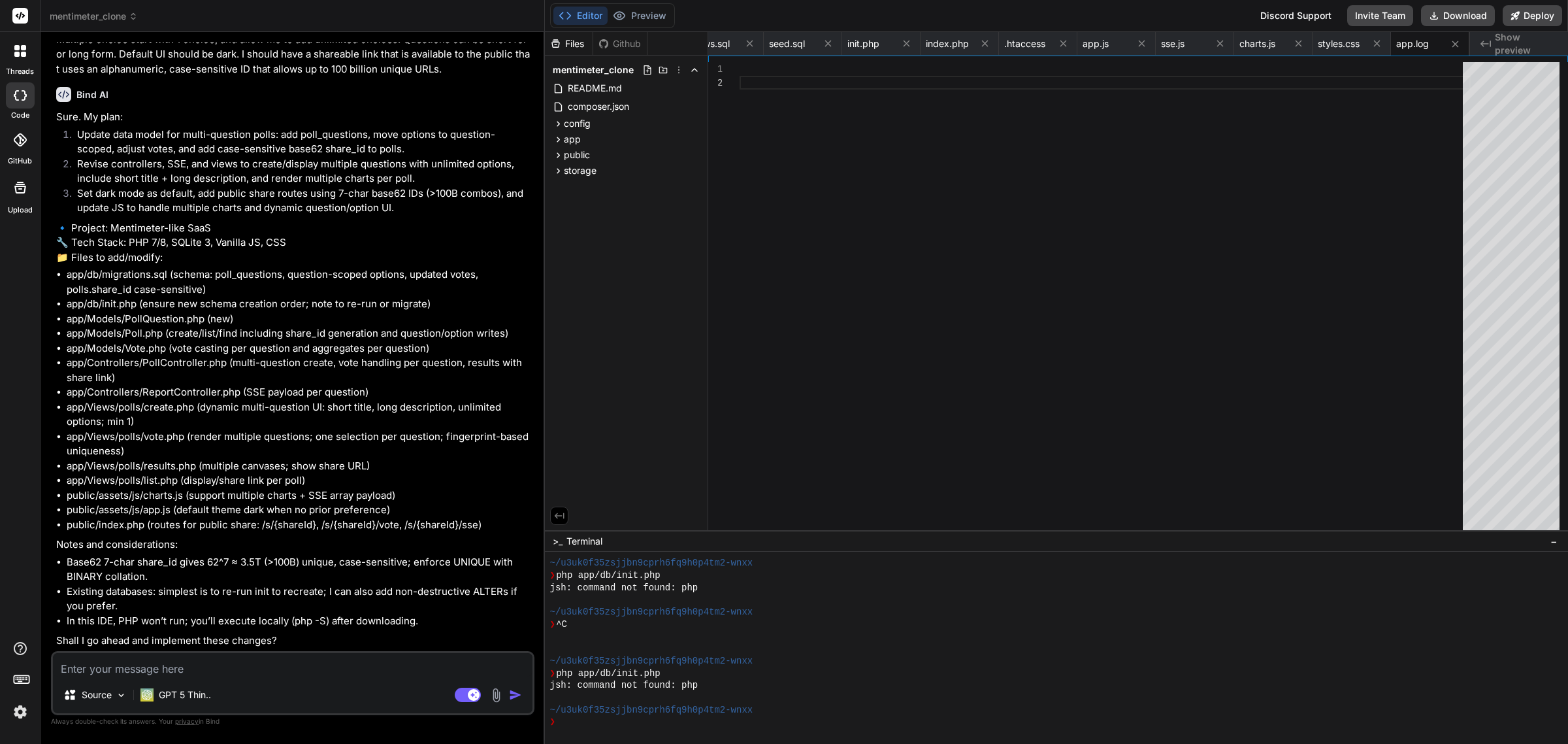
click at [439, 626] on li "In this IDE, PHP won’t run; you’ll execute locally (php -S) after downloading." at bounding box center [299, 621] width 465 height 15
click at [249, 667] on textarea at bounding box center [292, 665] width 480 height 24
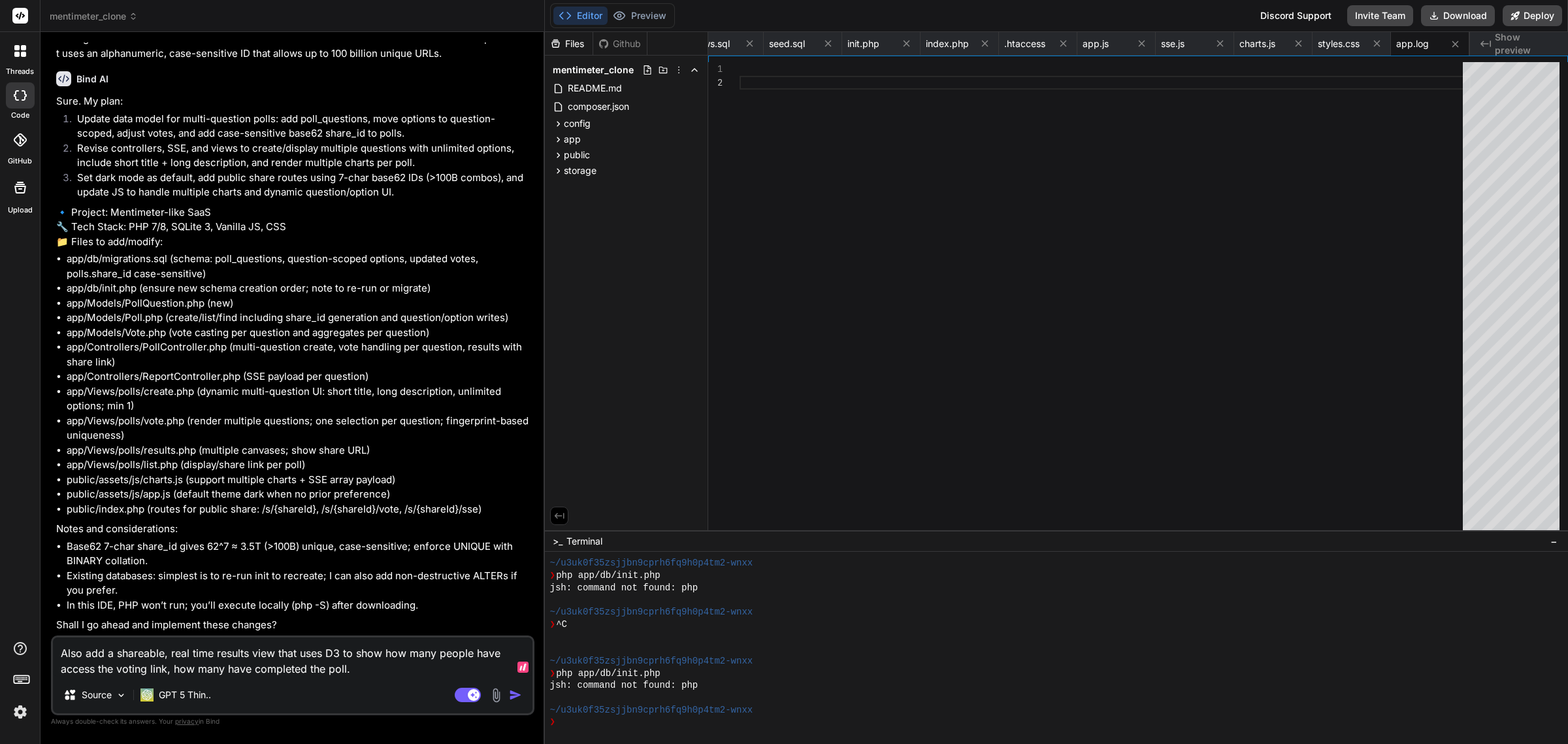
click at [148, 667] on textarea "Also add a shareable, real time results view that uses D3 to show how many peop…" at bounding box center [292, 656] width 480 height 39
click at [115, 668] on textarea "Also add a shareable, real time results view that uses D3 to show how many peop…" at bounding box center [292, 656] width 480 height 39
click at [428, 661] on textarea "Also add a shareable, real time results view that uses D3 to show how many peop…" at bounding box center [292, 656] width 480 height 39
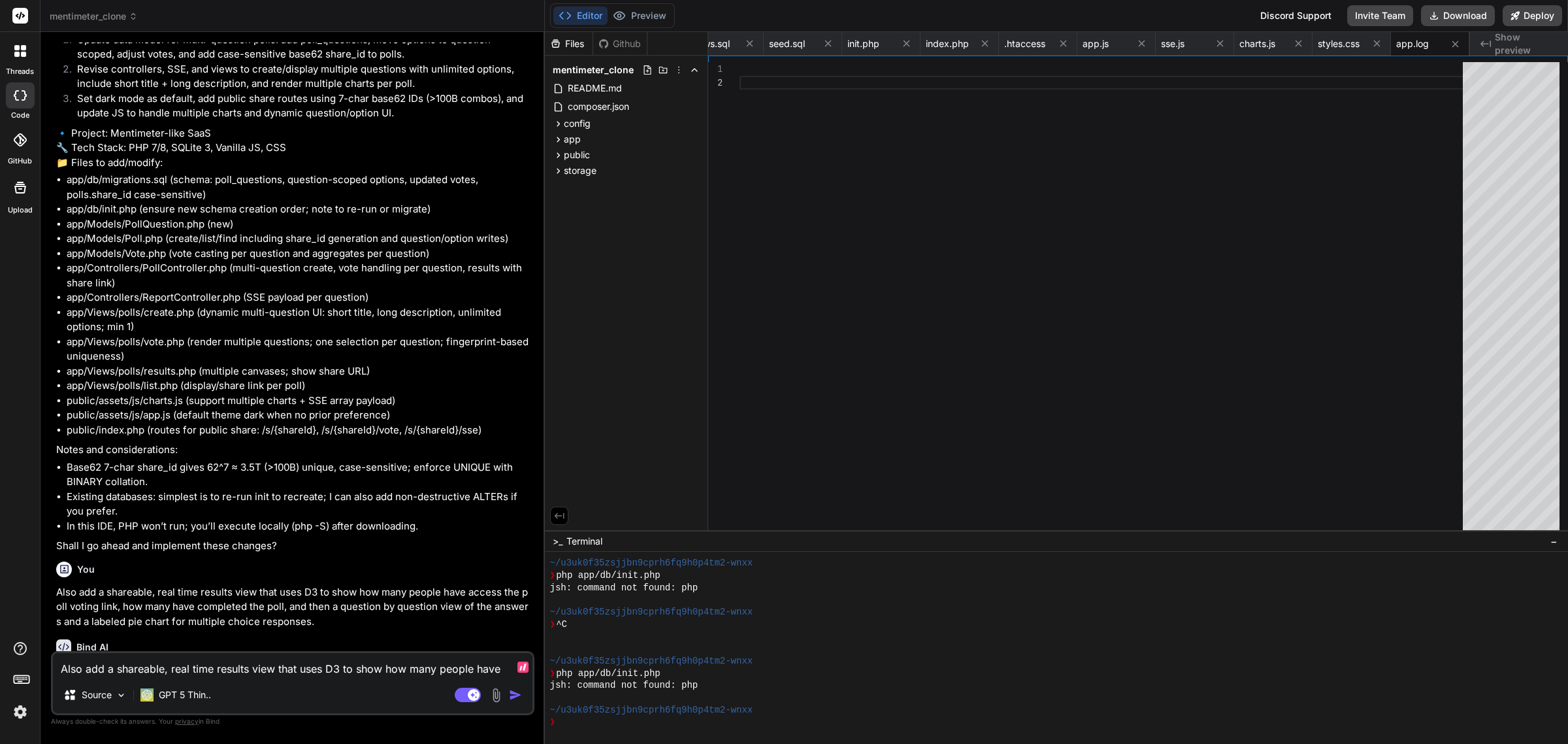
scroll to position [8273, 0]
